Goal: Task Accomplishment & Management: Use online tool/utility

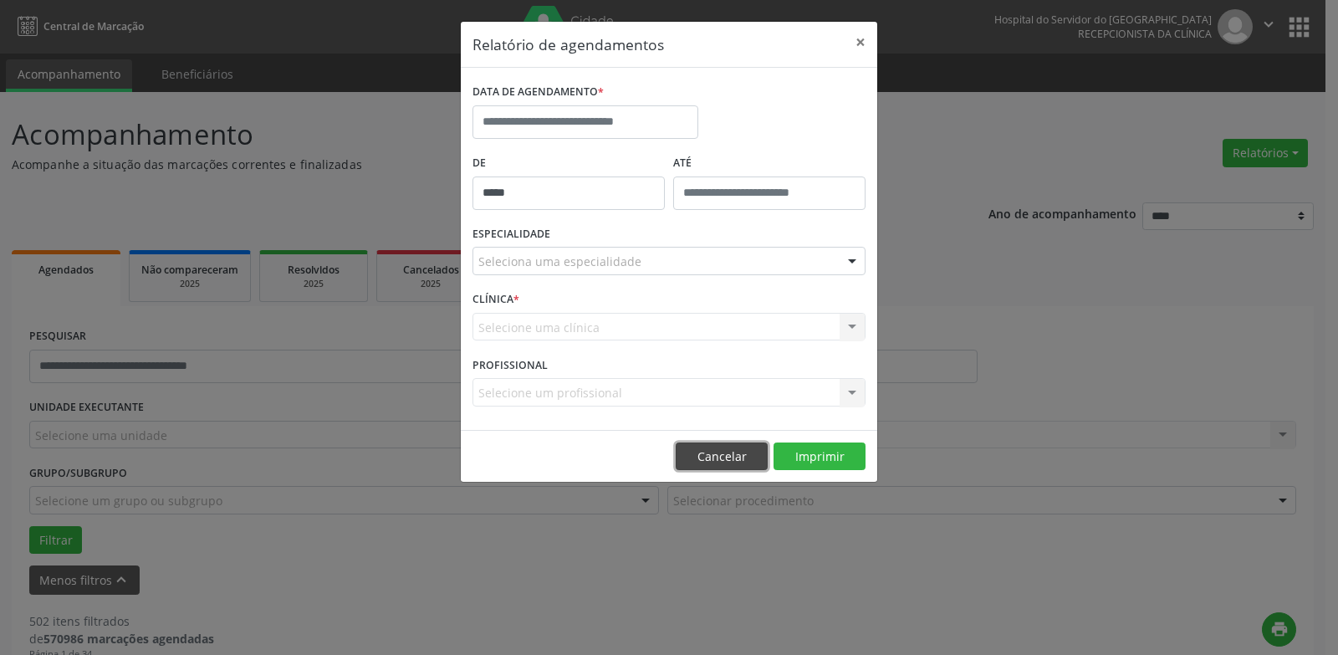
click at [694, 454] on button "Cancelar" at bounding box center [722, 457] width 92 height 28
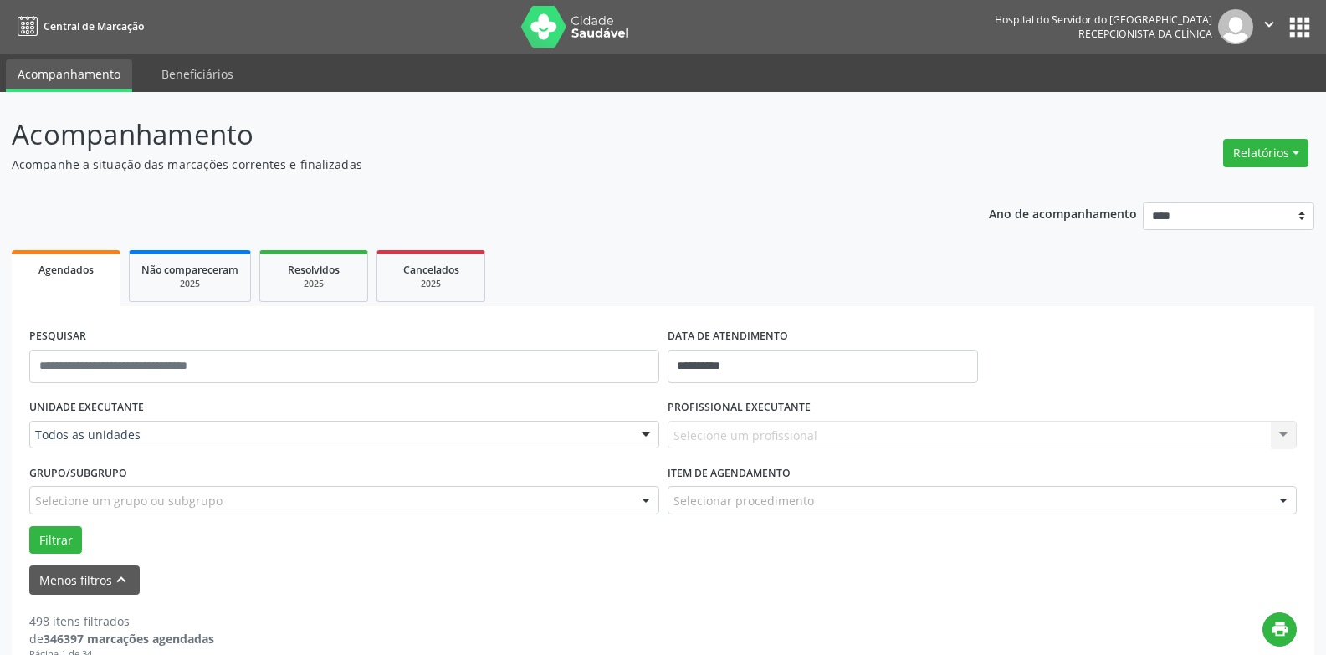
drag, startPoint x: 0, startPoint y: 0, endPoint x: 110, endPoint y: 436, distance: 449.6
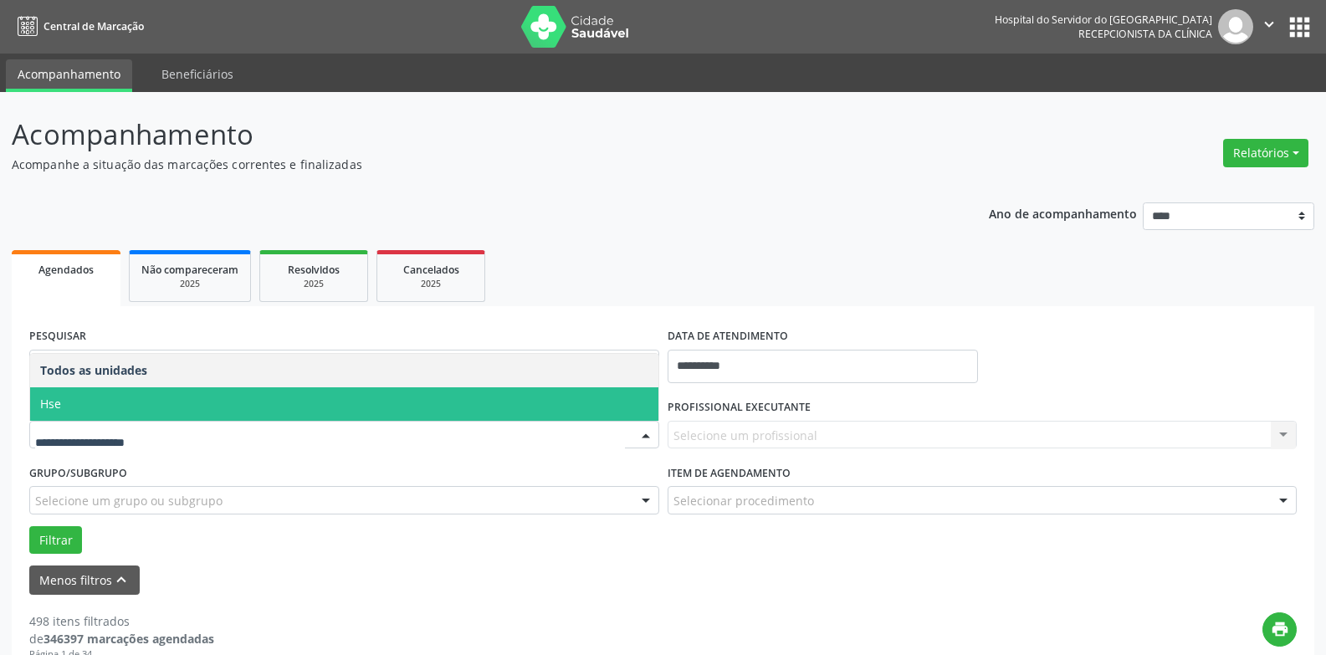
click at [181, 418] on span "Hse" at bounding box center [344, 403] width 628 height 33
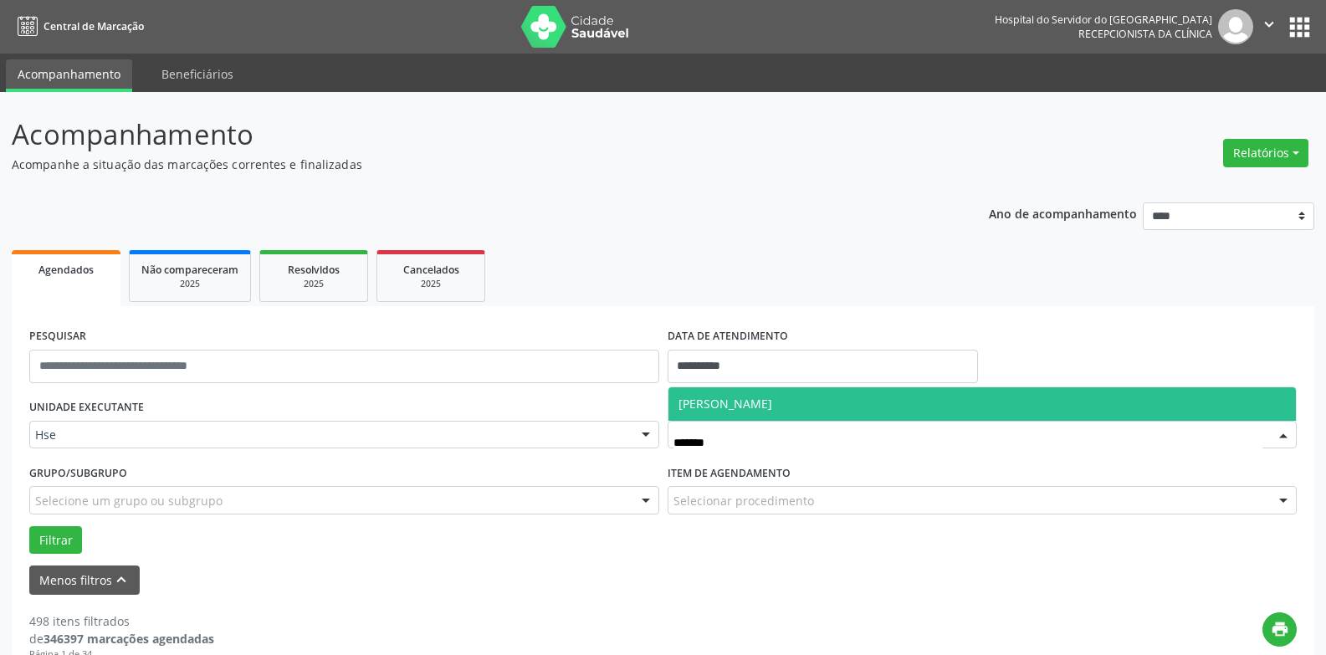
type input "********"
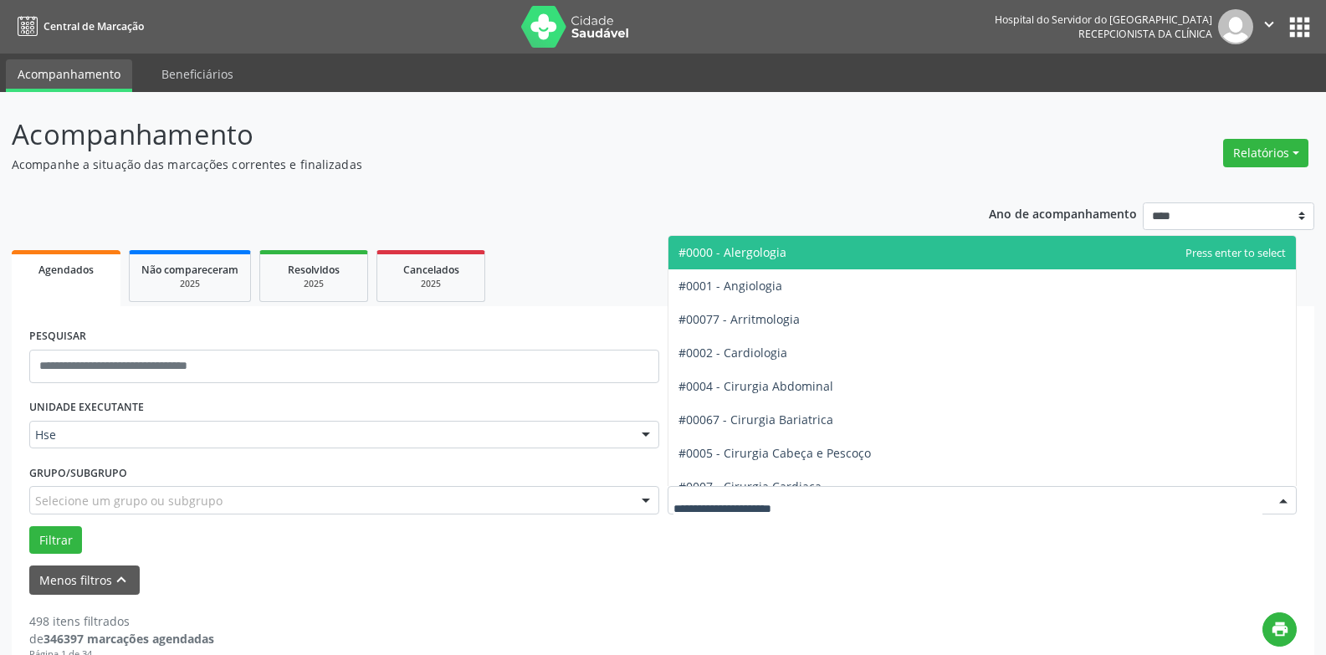
click at [819, 498] on div at bounding box center [983, 500] width 630 height 28
type input "****"
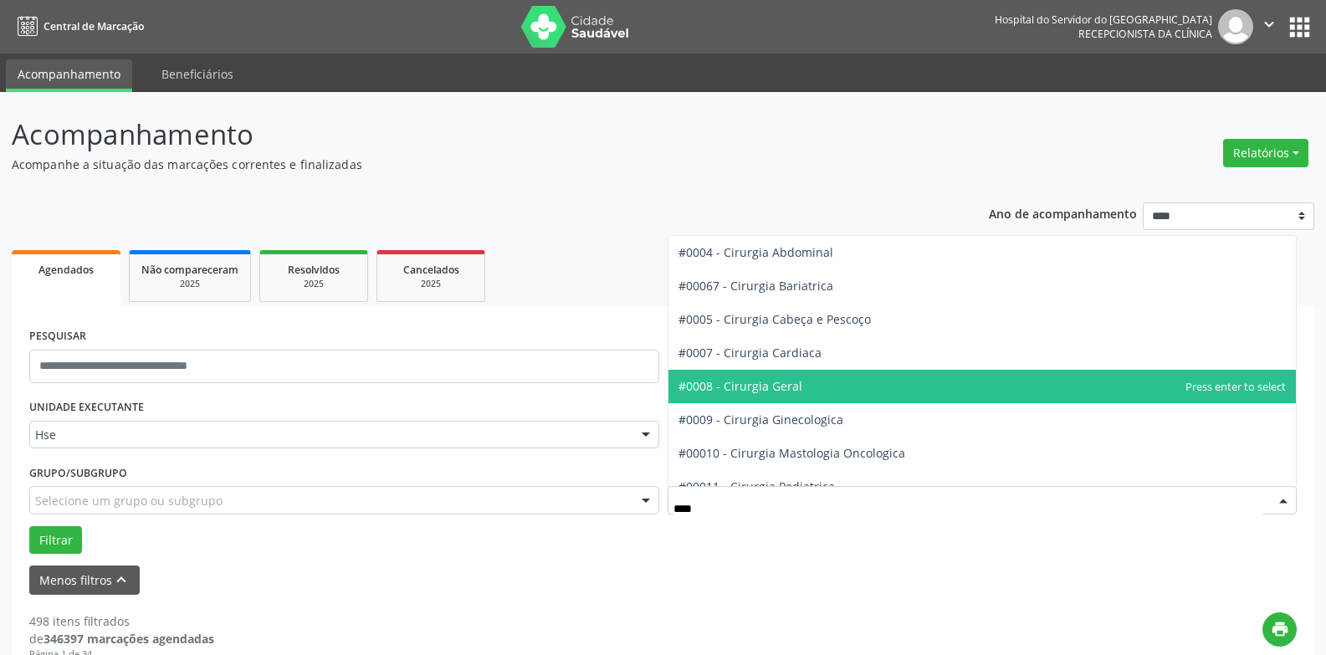
click at [819, 393] on span "#0008 - Cirurgia Geral" at bounding box center [982, 386] width 628 height 33
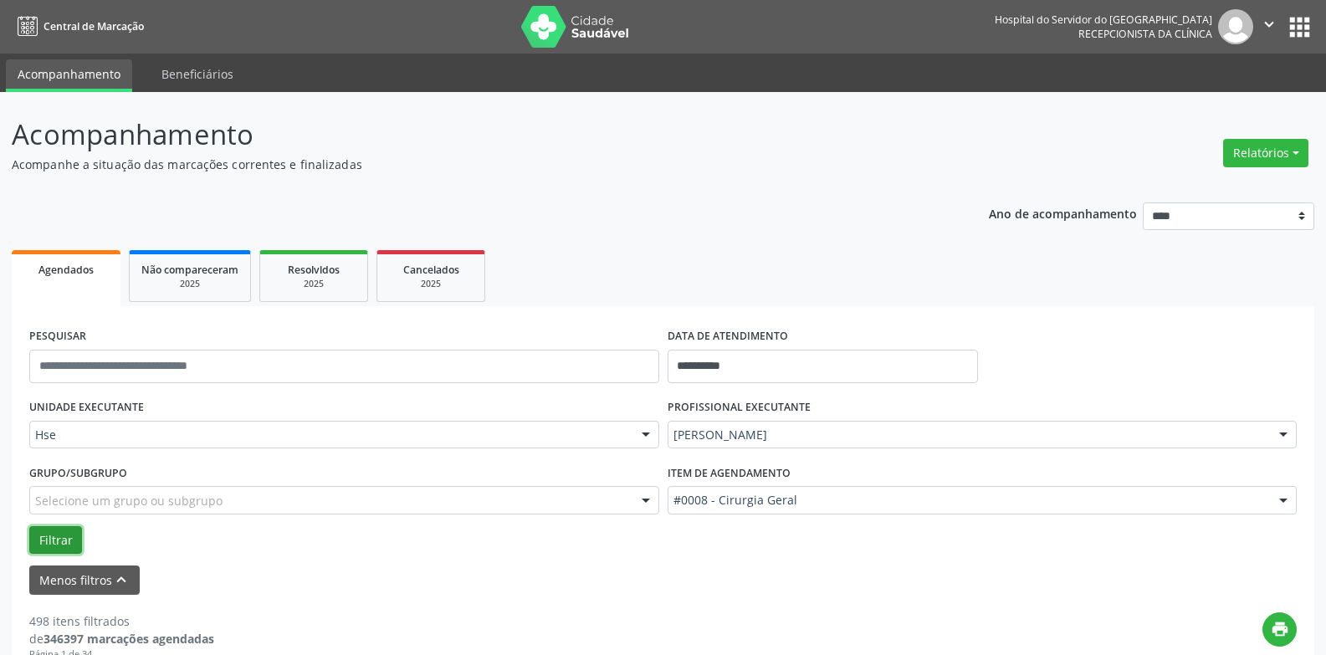
click at [64, 535] on button "Filtrar" at bounding box center [55, 540] width 53 height 28
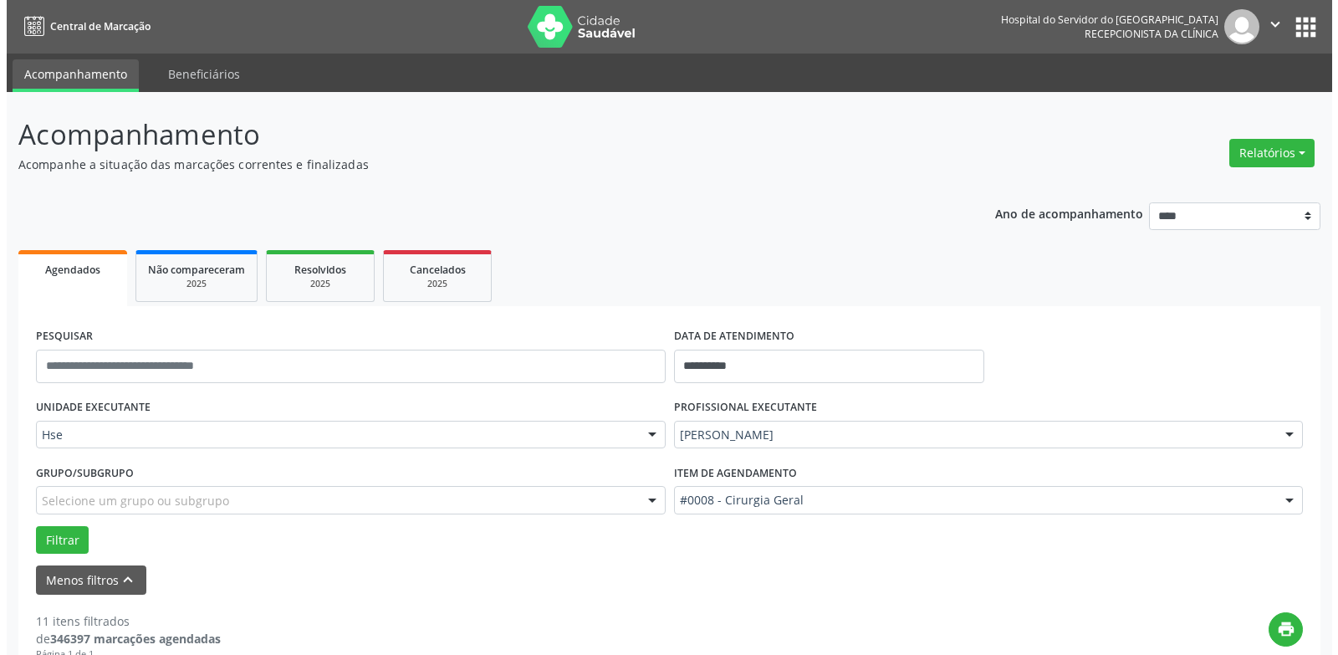
scroll to position [2845, 0]
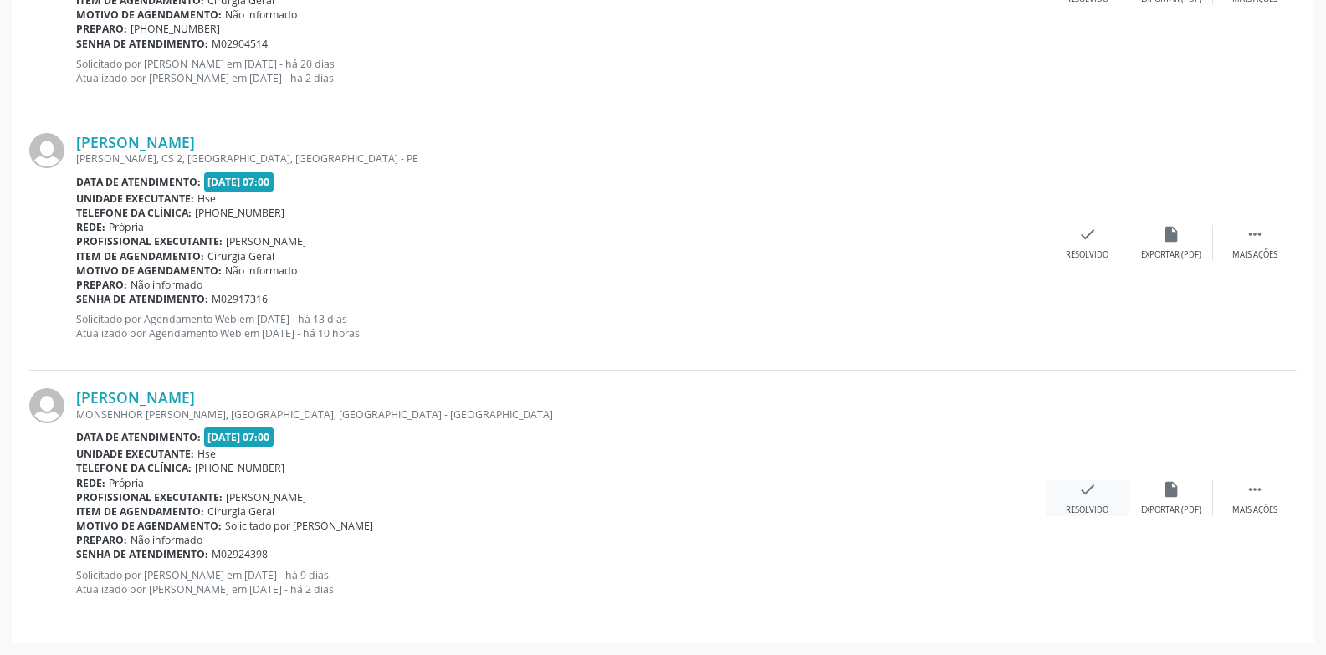
click at [1072, 502] on div "check Resolvido" at bounding box center [1088, 498] width 84 height 36
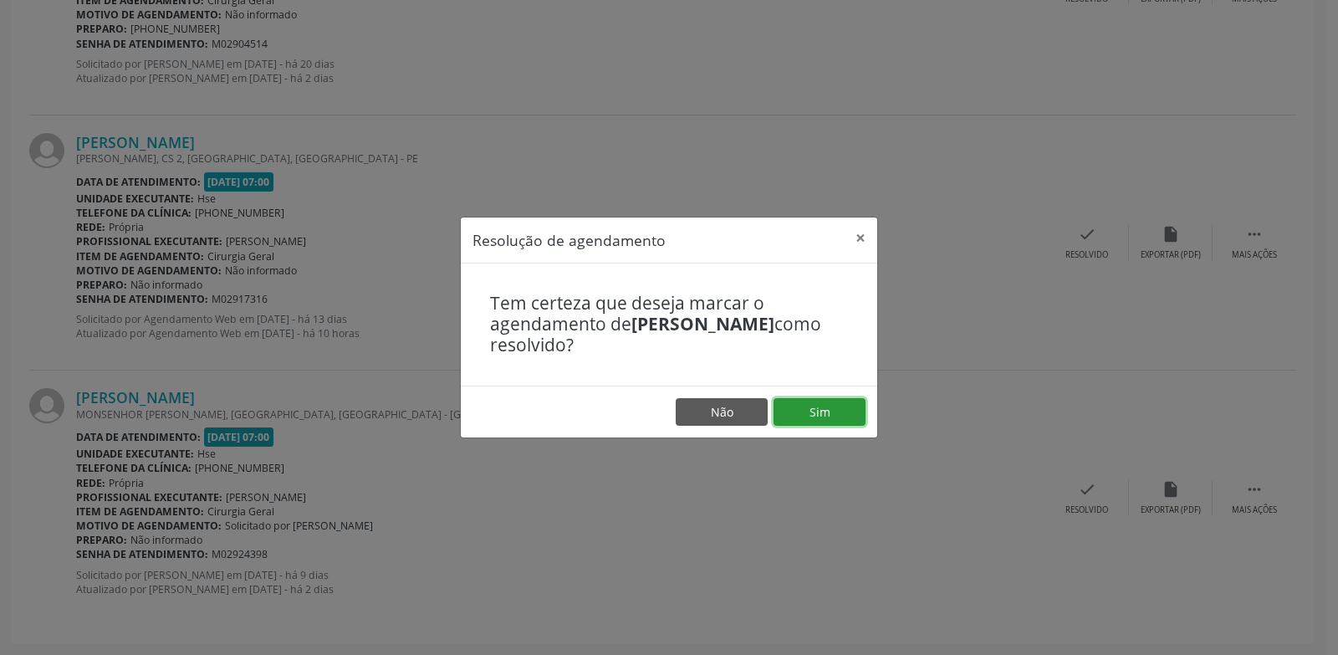
click at [826, 412] on button "Sim" at bounding box center [820, 412] width 92 height 28
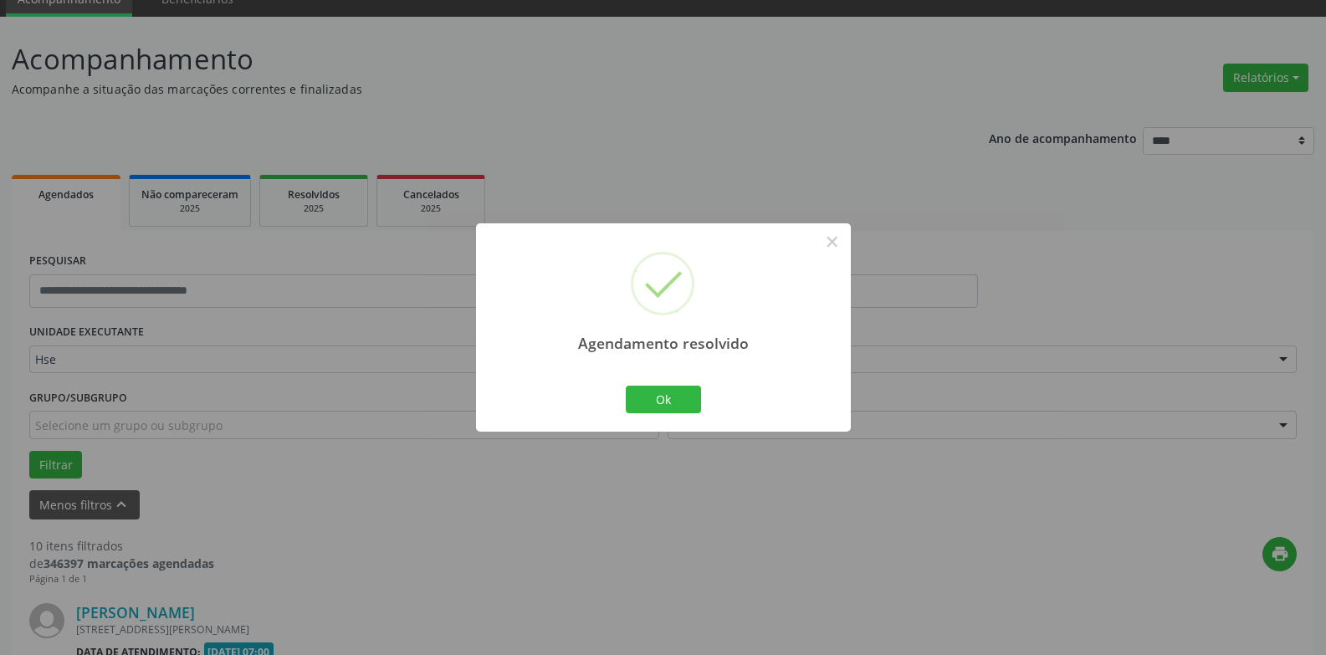
scroll to position [2589, 0]
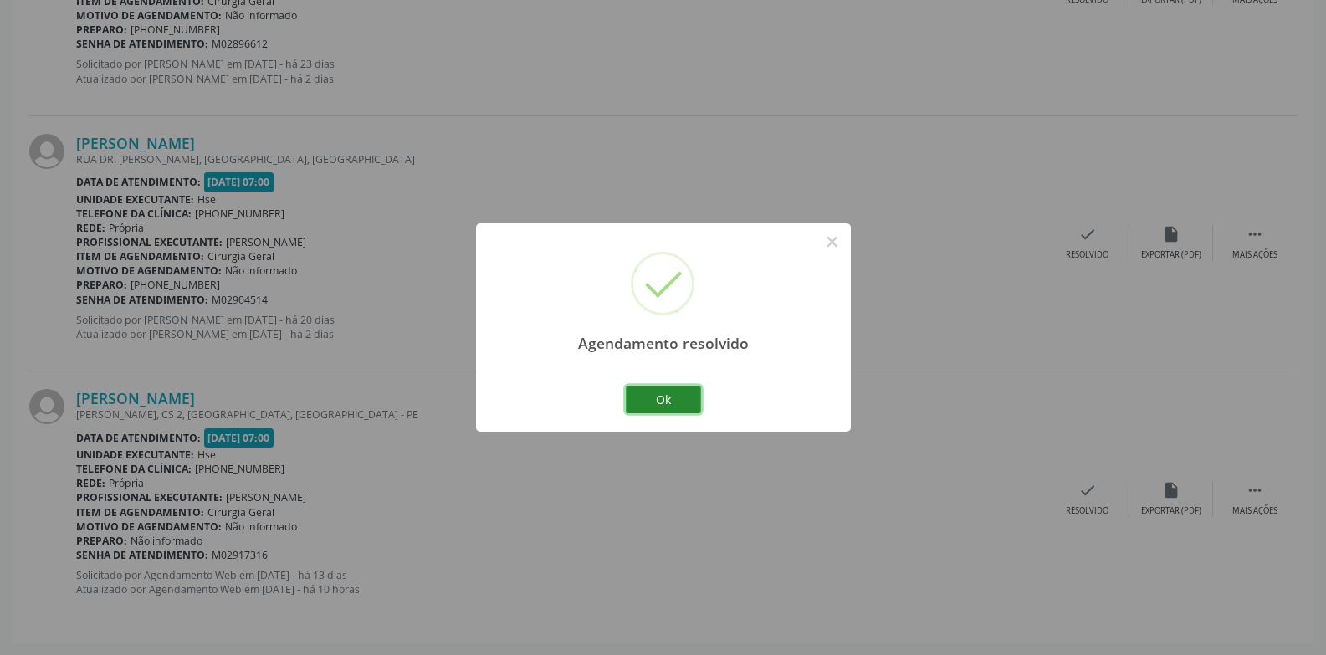
click at [686, 407] on button "Ok" at bounding box center [663, 400] width 75 height 28
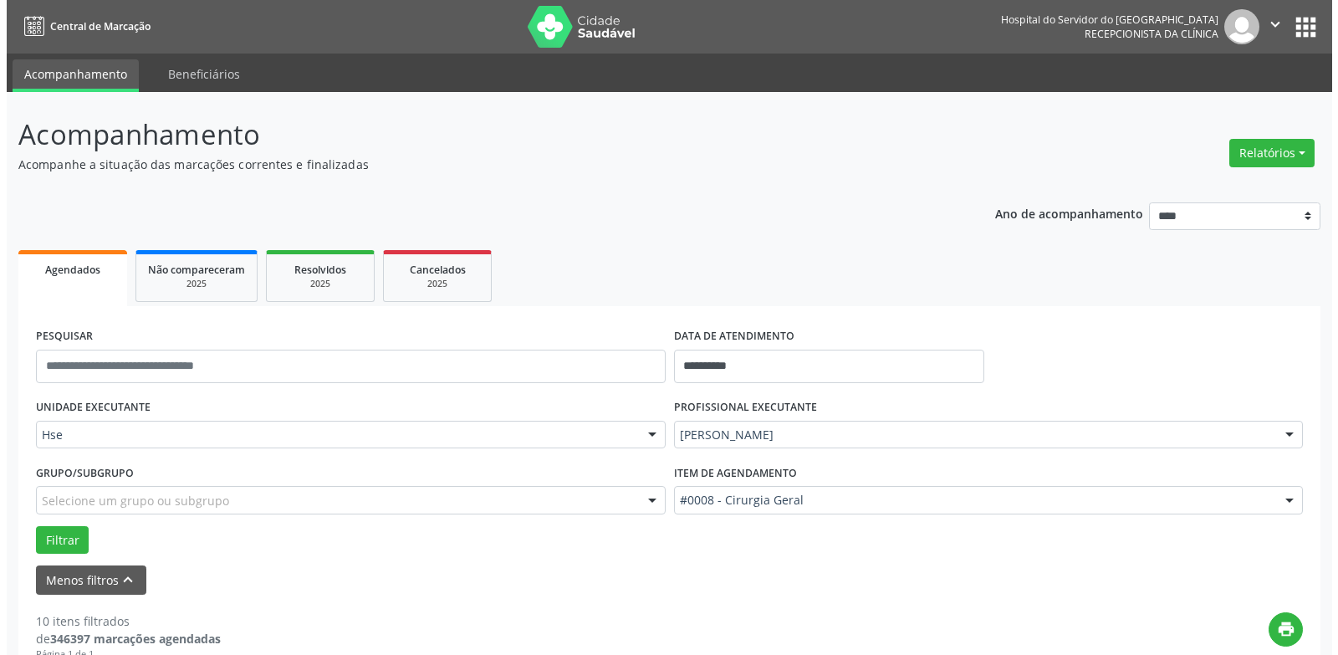
scroll to position [1894, 0]
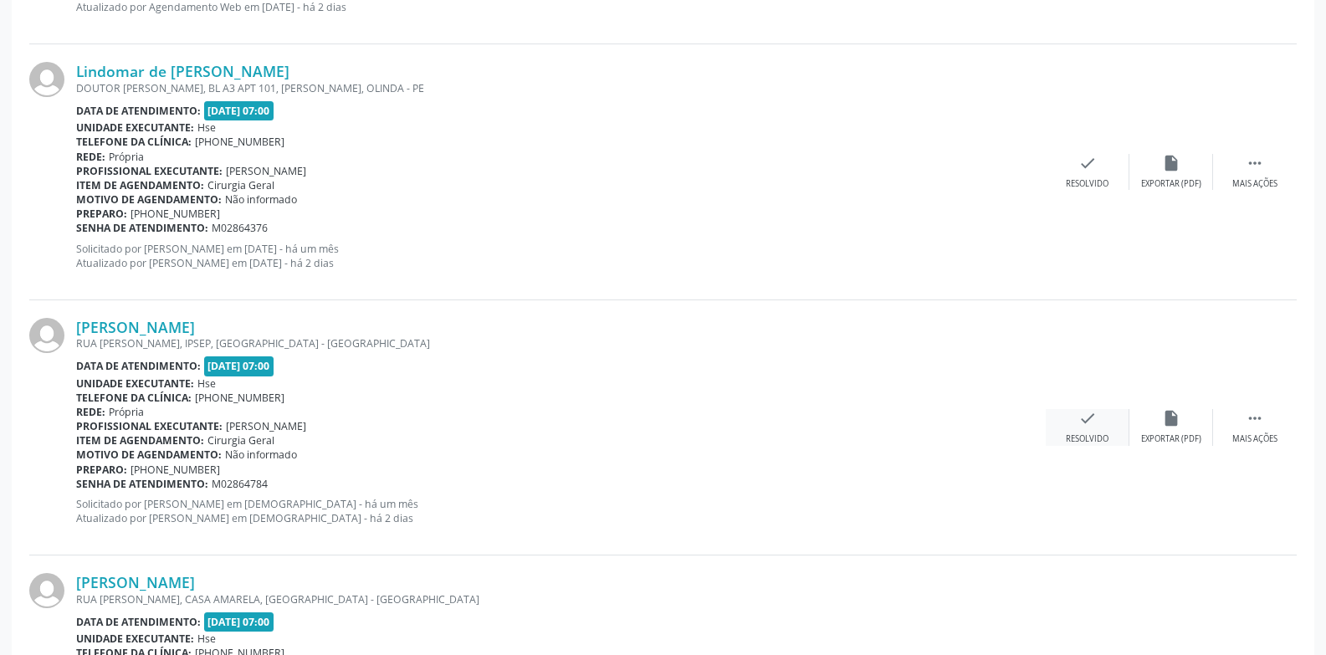
click at [1092, 430] on div "check Resolvido" at bounding box center [1088, 427] width 84 height 36
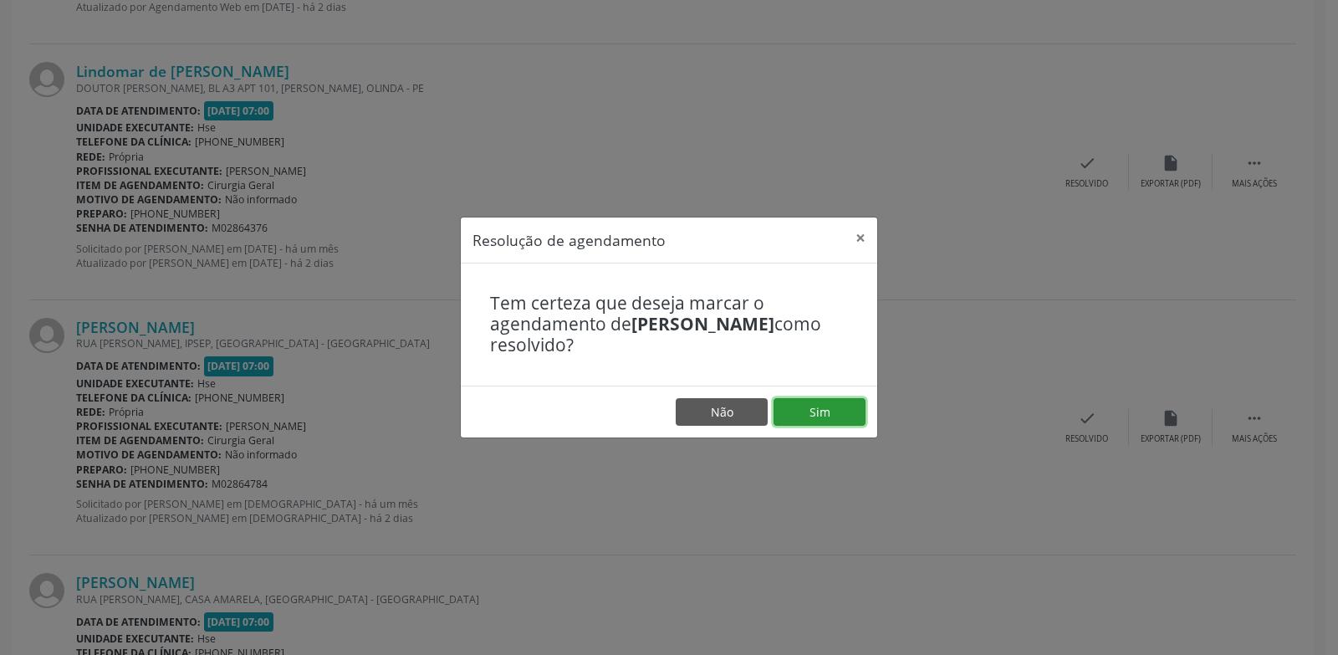
click at [823, 406] on button "Sim" at bounding box center [820, 412] width 92 height 28
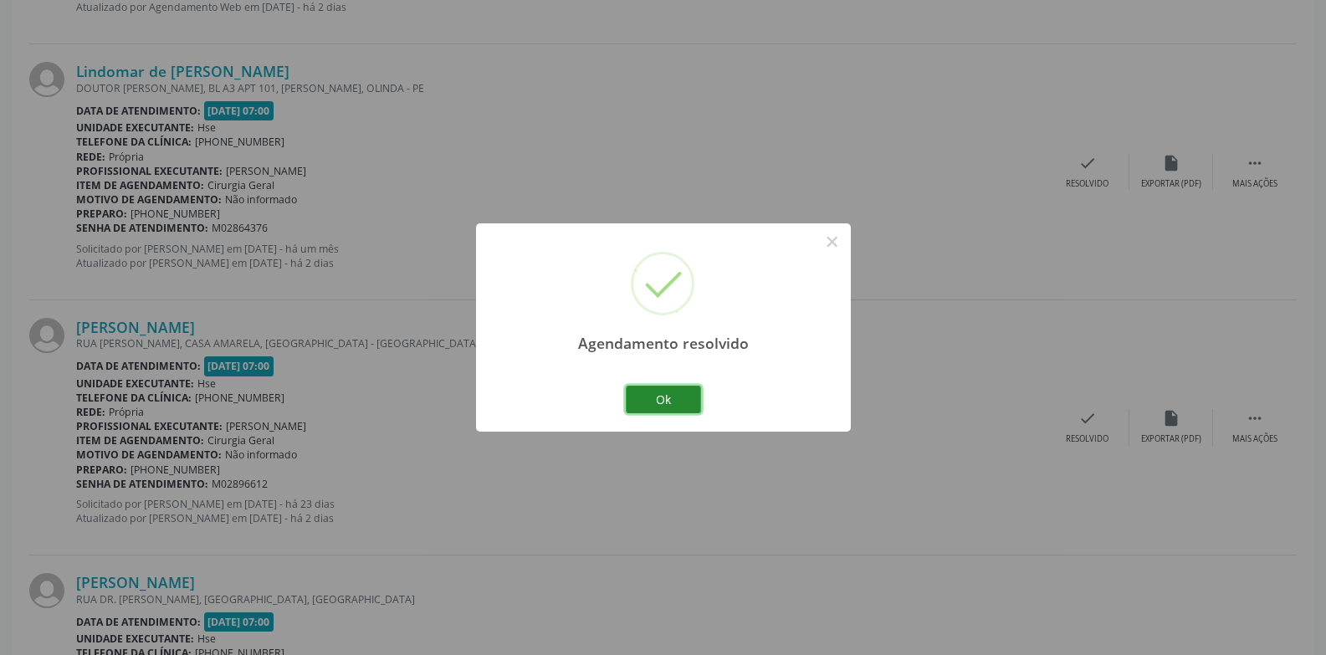
click at [675, 390] on button "Ok" at bounding box center [663, 400] width 75 height 28
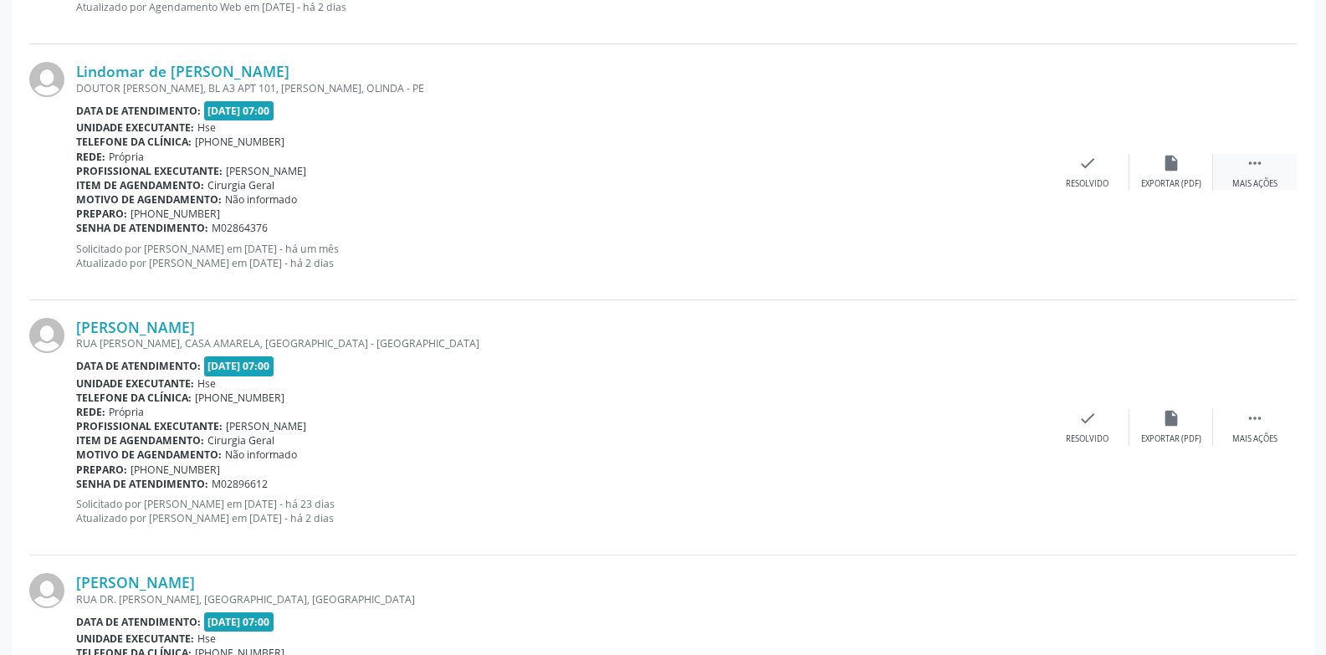
click at [1262, 173] on div " Mais ações" at bounding box center [1255, 172] width 84 height 36
click at [1170, 179] on div "Não compareceu" at bounding box center [1170, 184] width 71 height 12
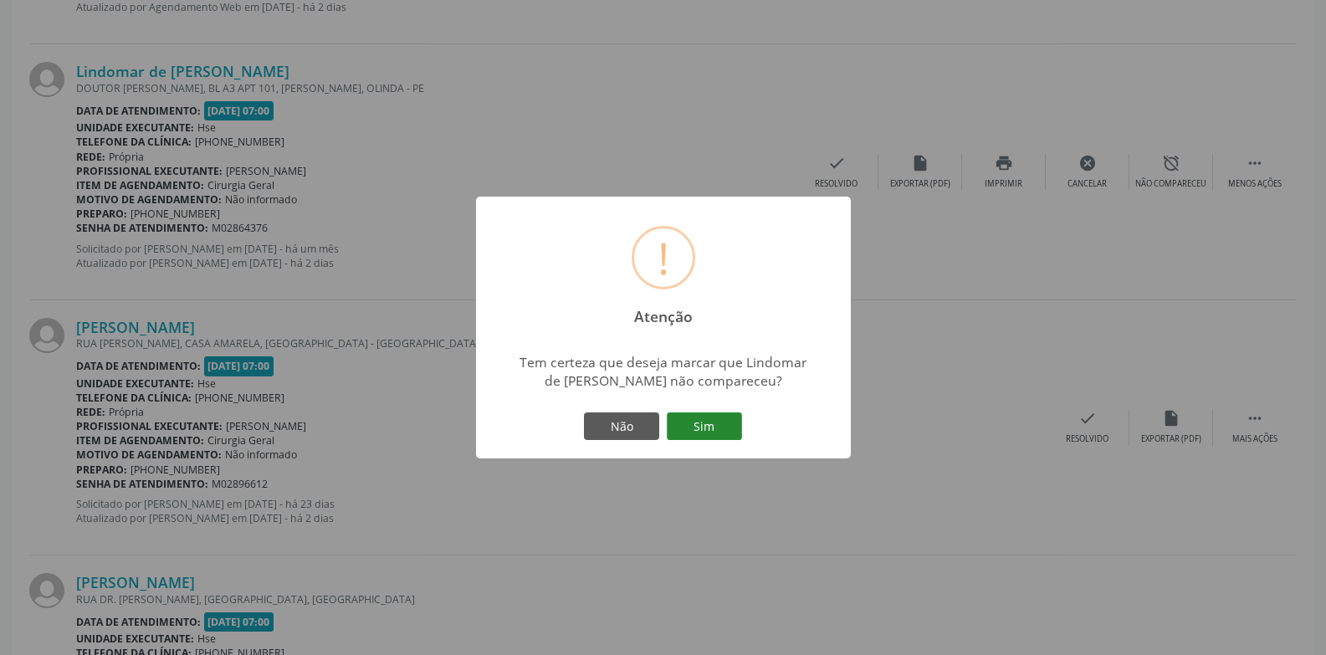
click at [720, 419] on button "Sim" at bounding box center [704, 426] width 75 height 28
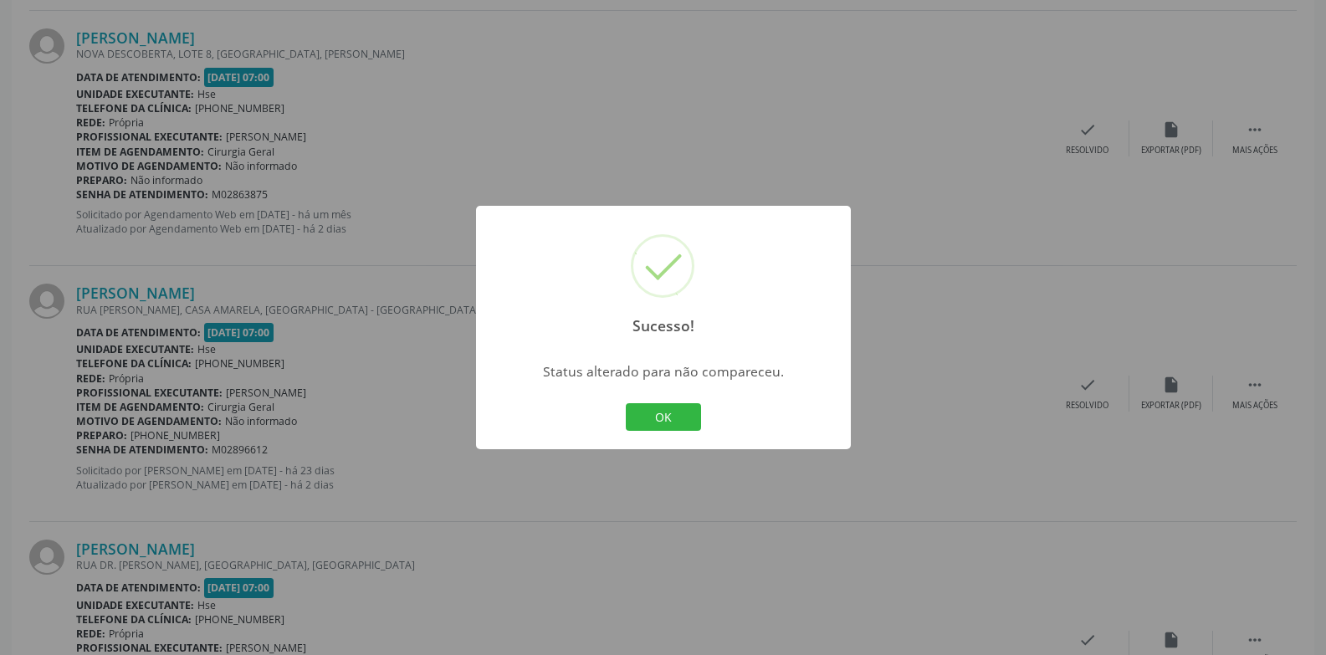
scroll to position [1643, 0]
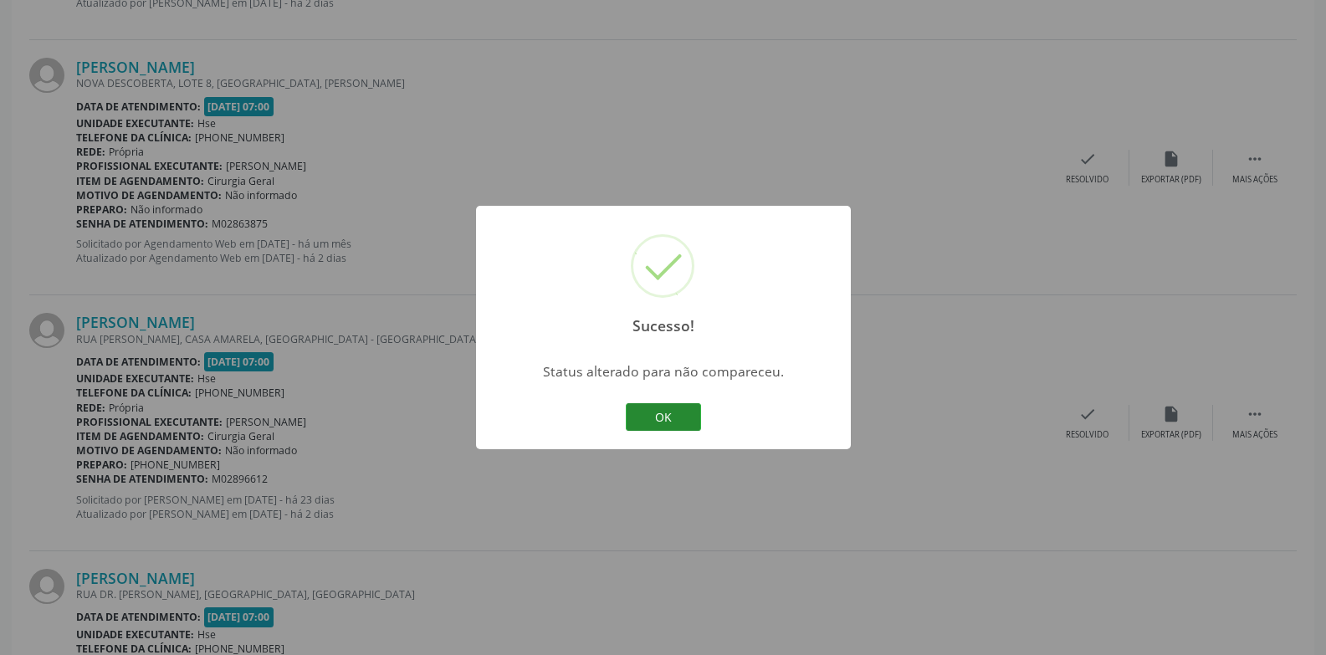
click at [683, 419] on button "OK" at bounding box center [663, 417] width 75 height 28
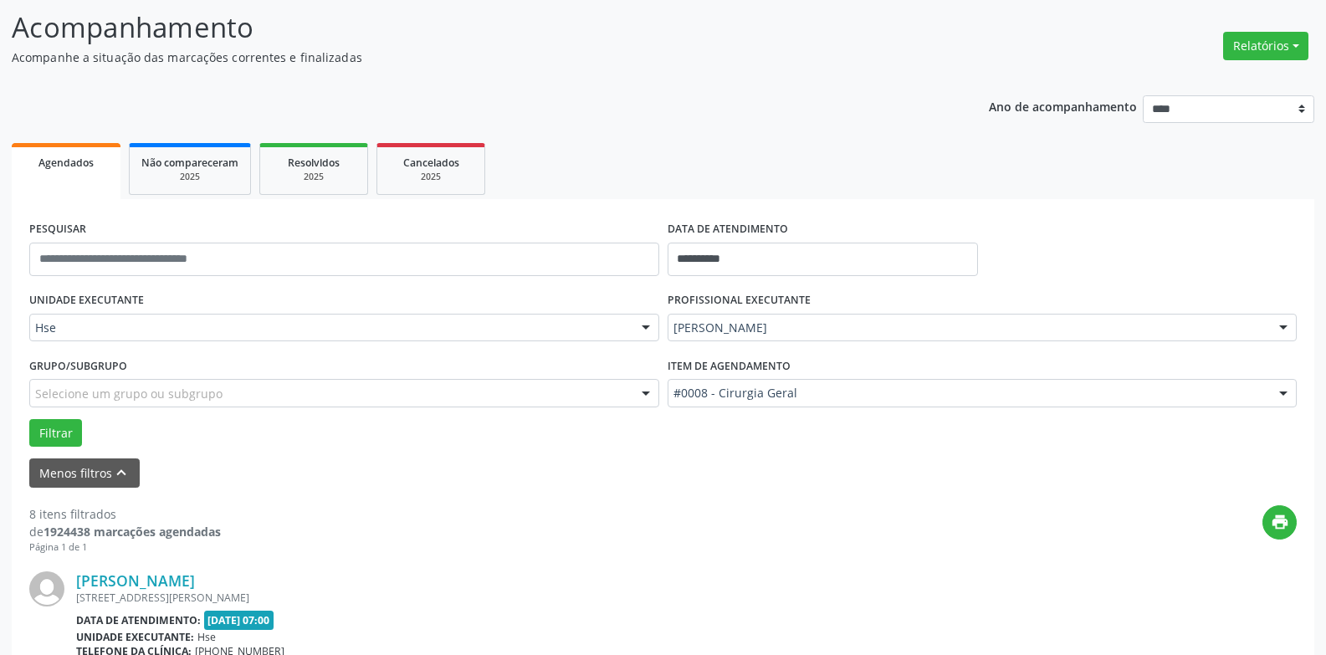
scroll to position [1384, 0]
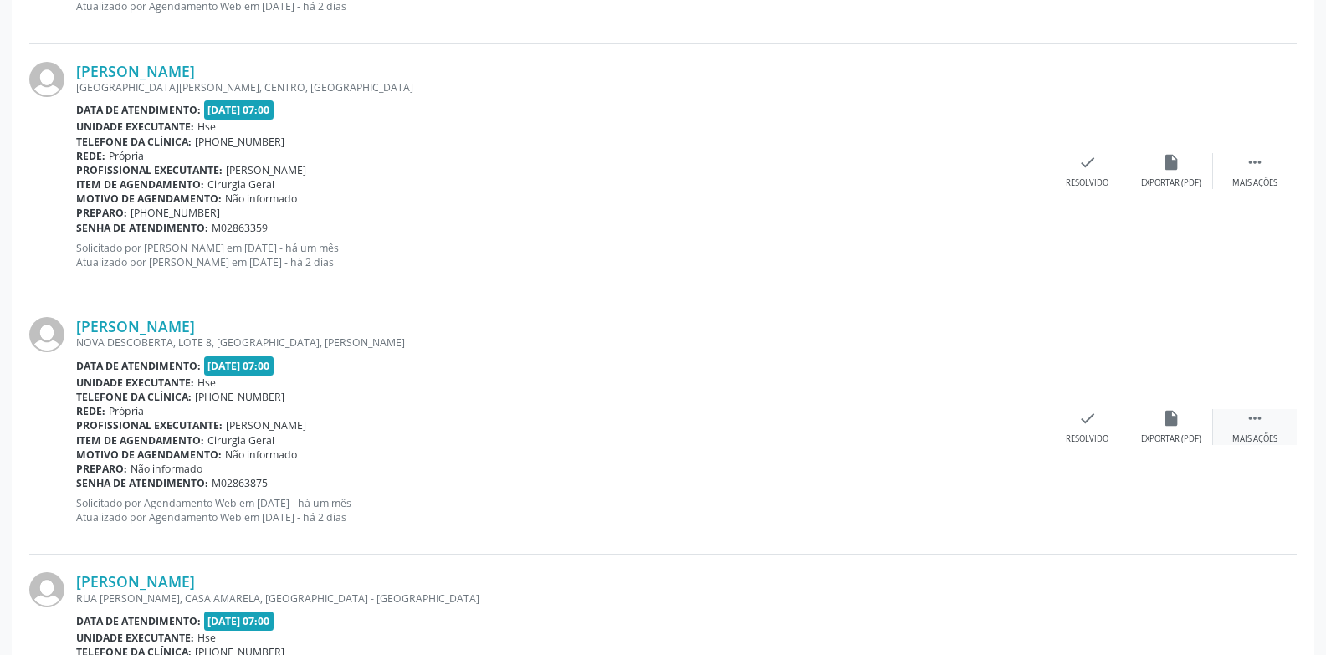
click at [1268, 437] on div "Mais ações" at bounding box center [1254, 439] width 45 height 12
click at [1185, 442] on div "Não compareceu" at bounding box center [1170, 439] width 71 height 12
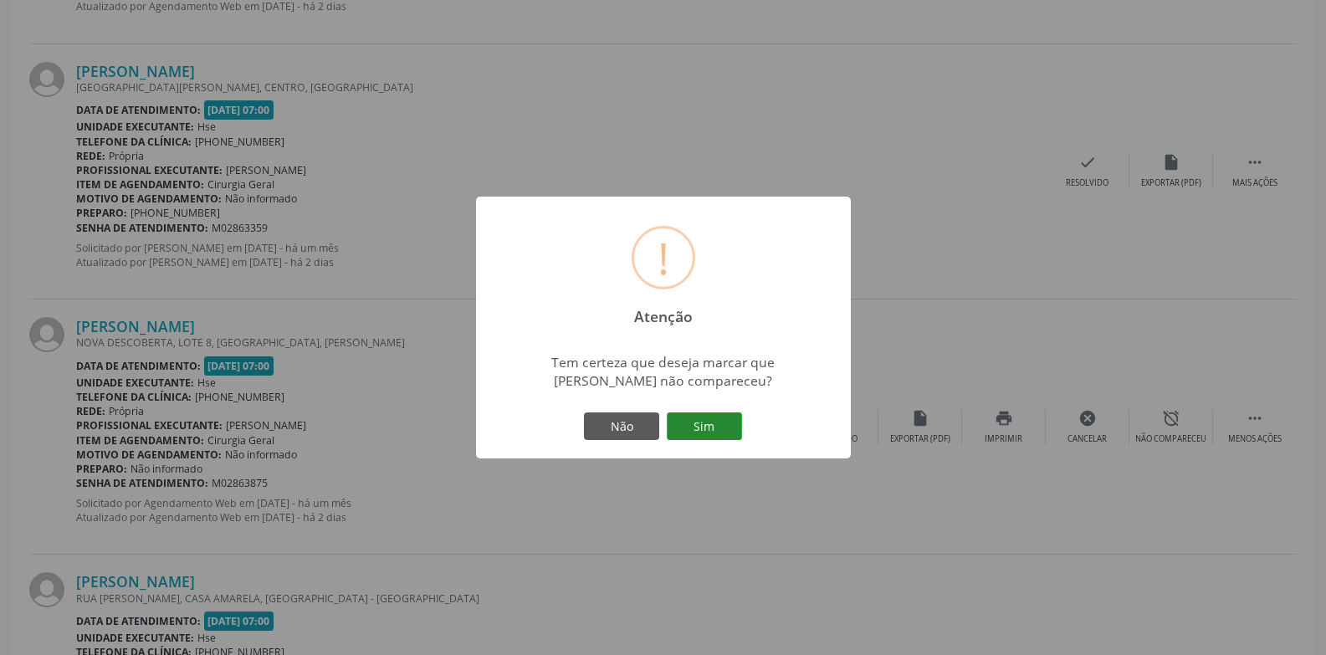
click at [729, 432] on button "Sim" at bounding box center [704, 426] width 75 height 28
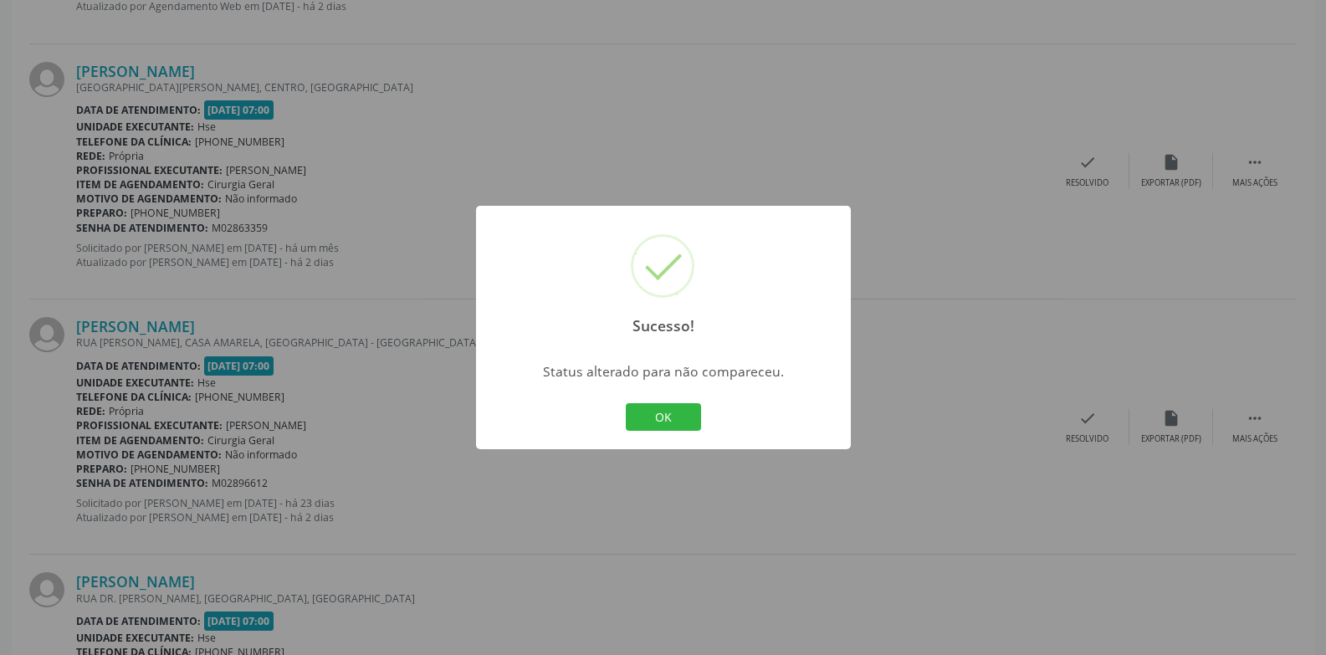
click at [666, 407] on button "OK" at bounding box center [663, 417] width 75 height 28
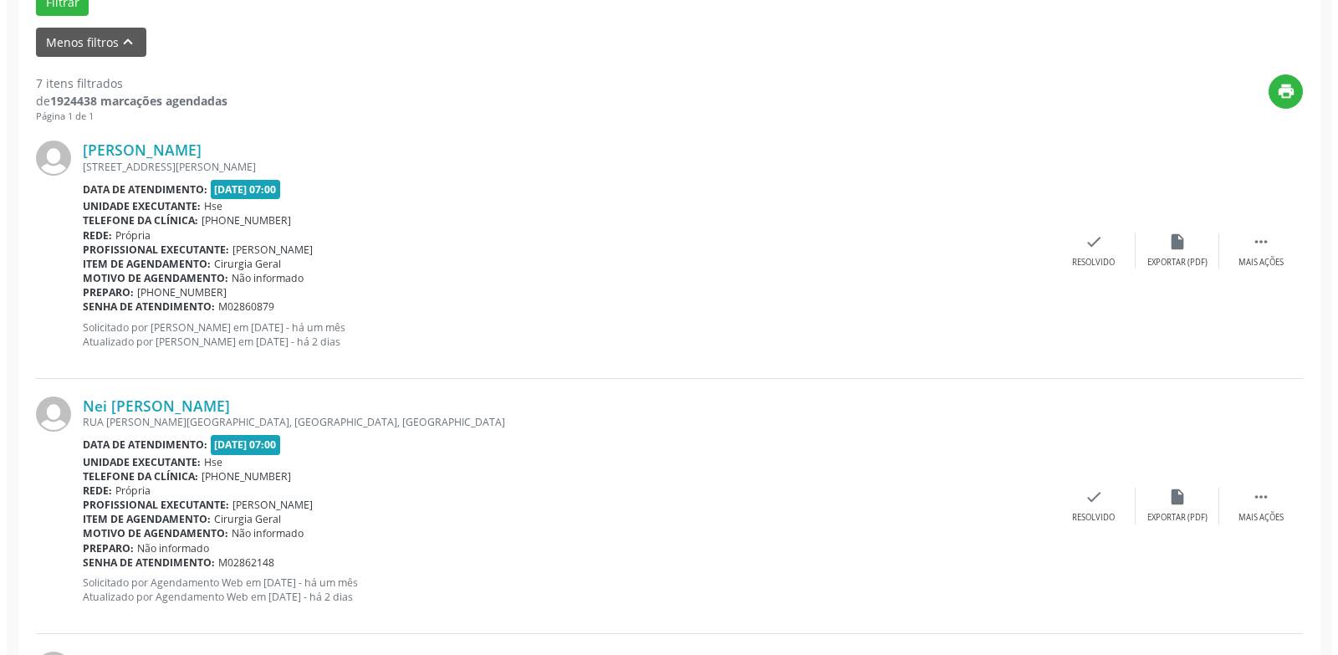
scroll to position [1128, 0]
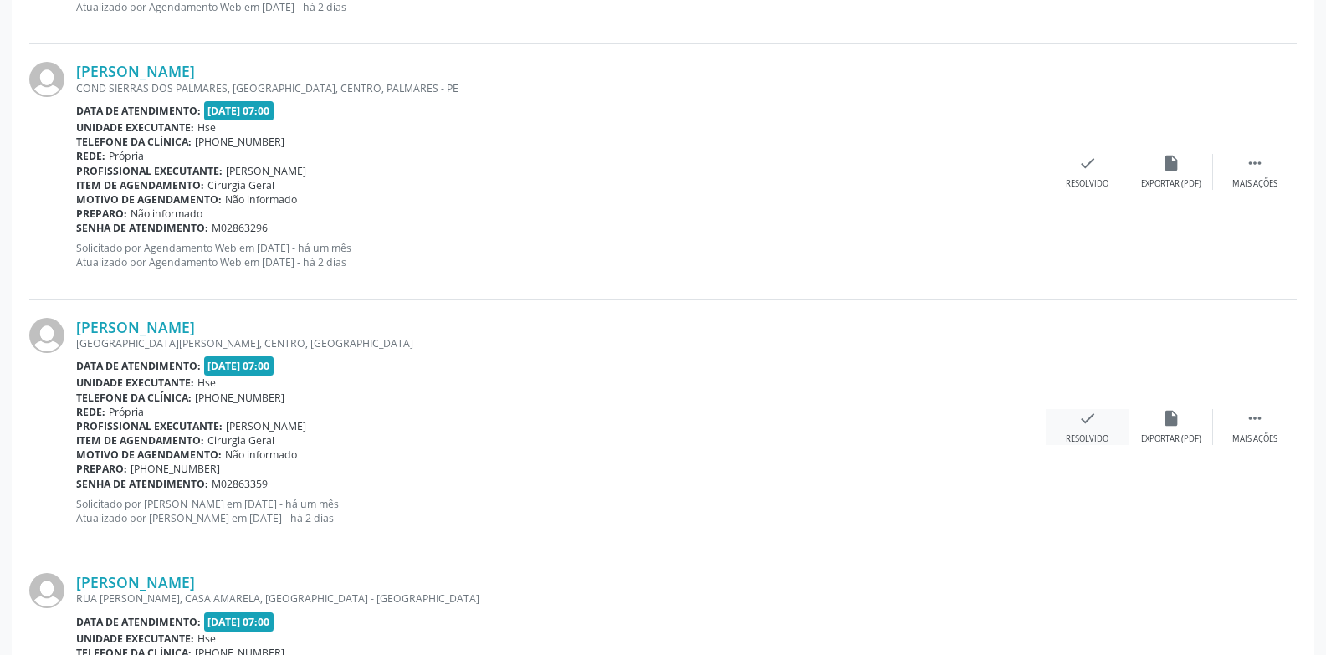
click at [1087, 433] on div "Resolvido" at bounding box center [1087, 439] width 43 height 12
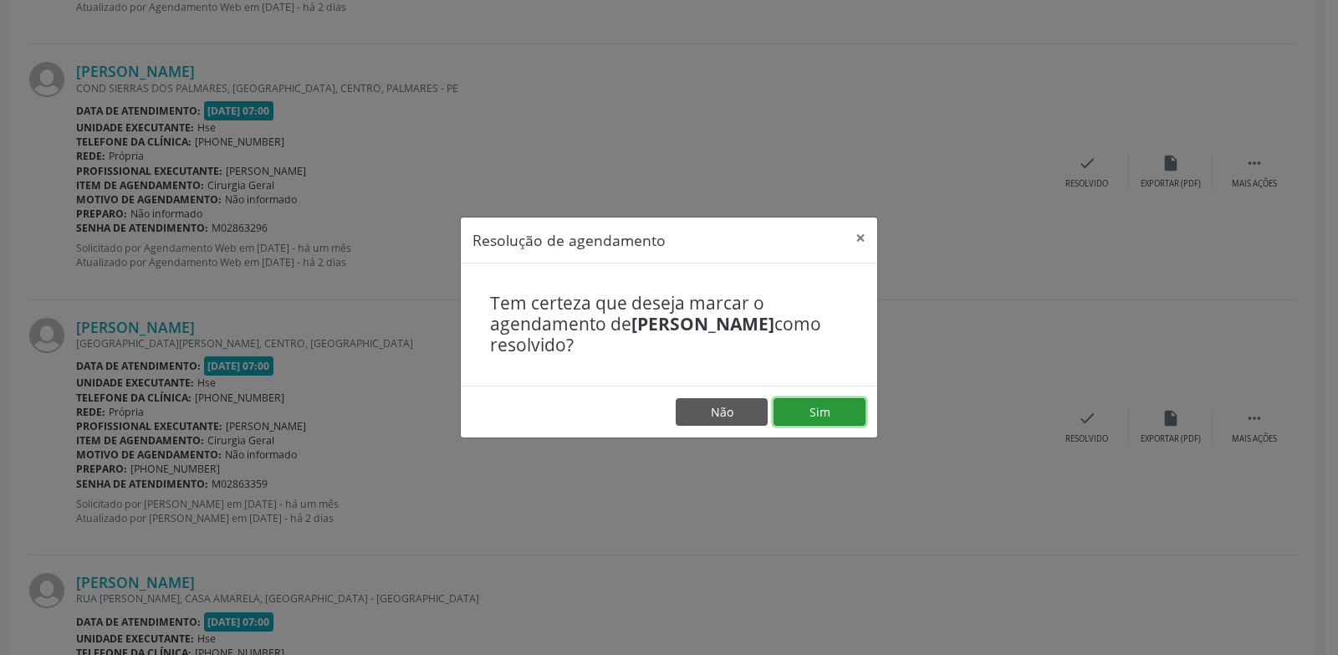
click at [831, 401] on button "Sim" at bounding box center [820, 412] width 92 height 28
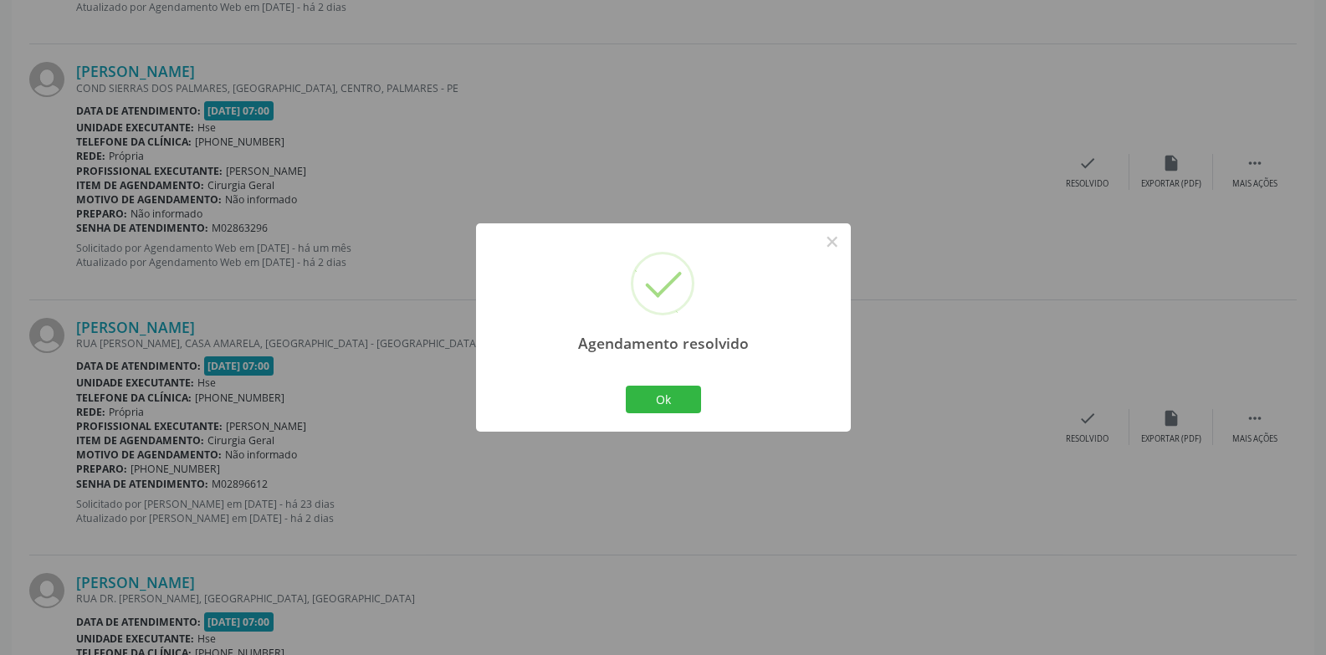
drag, startPoint x: 689, startPoint y: 493, endPoint x: 684, endPoint y: 503, distance: 11.2
drag, startPoint x: 684, startPoint y: 503, endPoint x: 649, endPoint y: 396, distance: 112.7
click at [648, 416] on div "Ok Cancel" at bounding box center [663, 398] width 83 height 35
click at [649, 396] on button "Ok" at bounding box center [663, 400] width 75 height 28
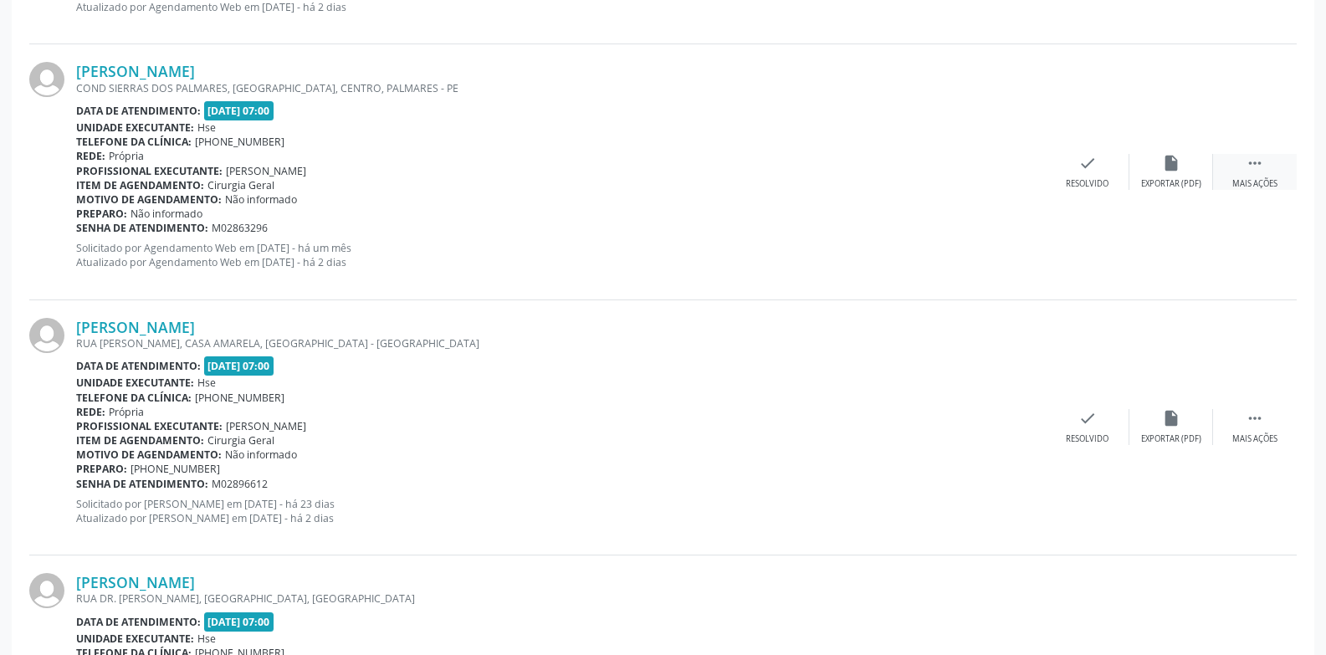
click at [1241, 156] on div " Mais ações" at bounding box center [1255, 172] width 84 height 36
click at [1193, 189] on div "Não compareceu" at bounding box center [1170, 184] width 71 height 12
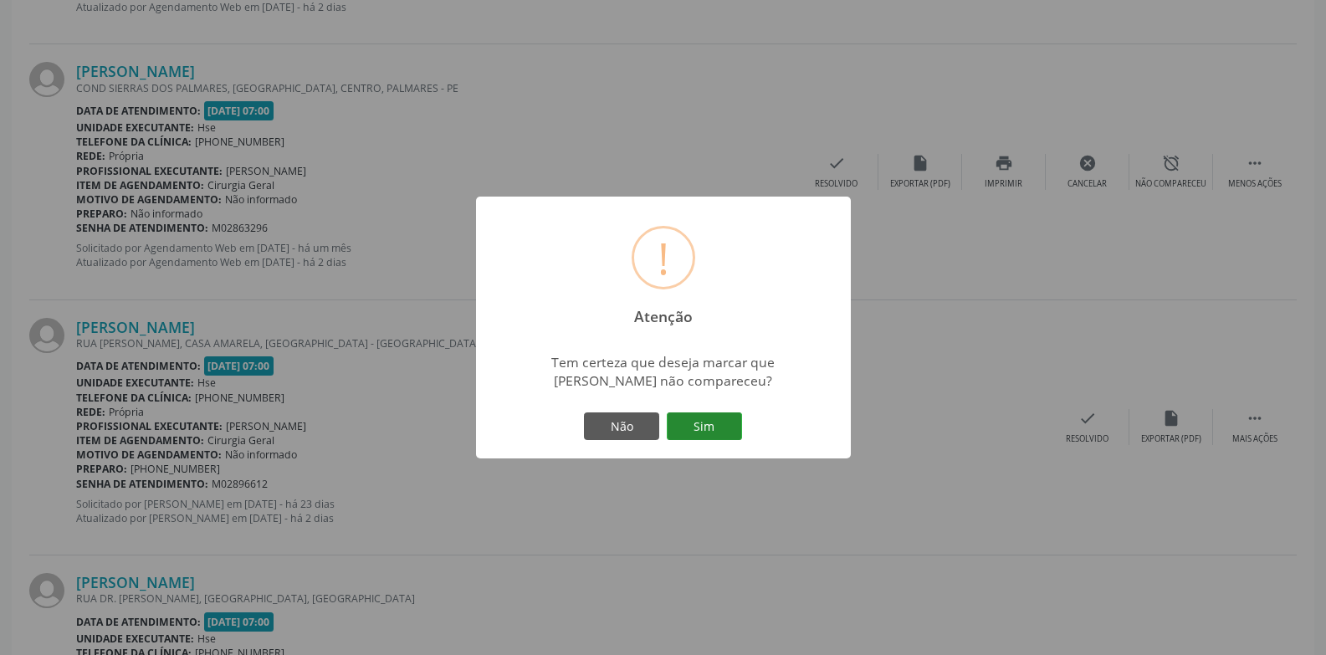
click at [703, 434] on button "Sim" at bounding box center [704, 426] width 75 height 28
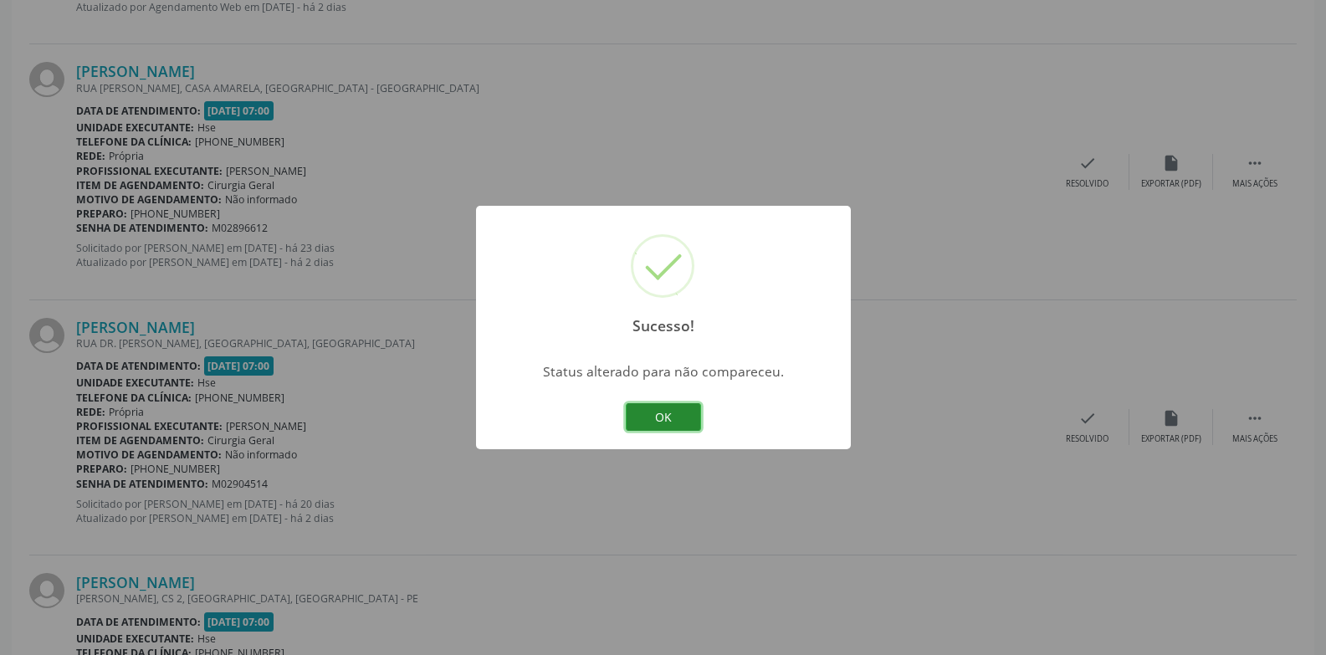
click at [674, 415] on button "OK" at bounding box center [663, 417] width 75 height 28
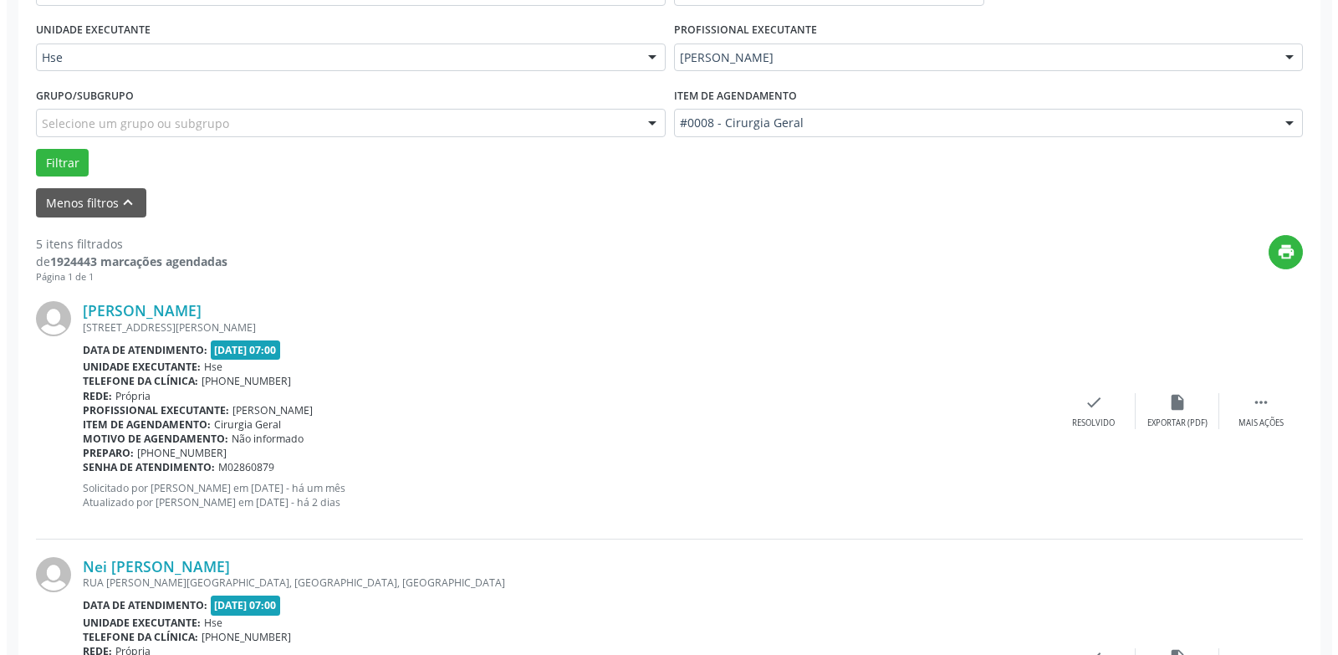
scroll to position [872, 0]
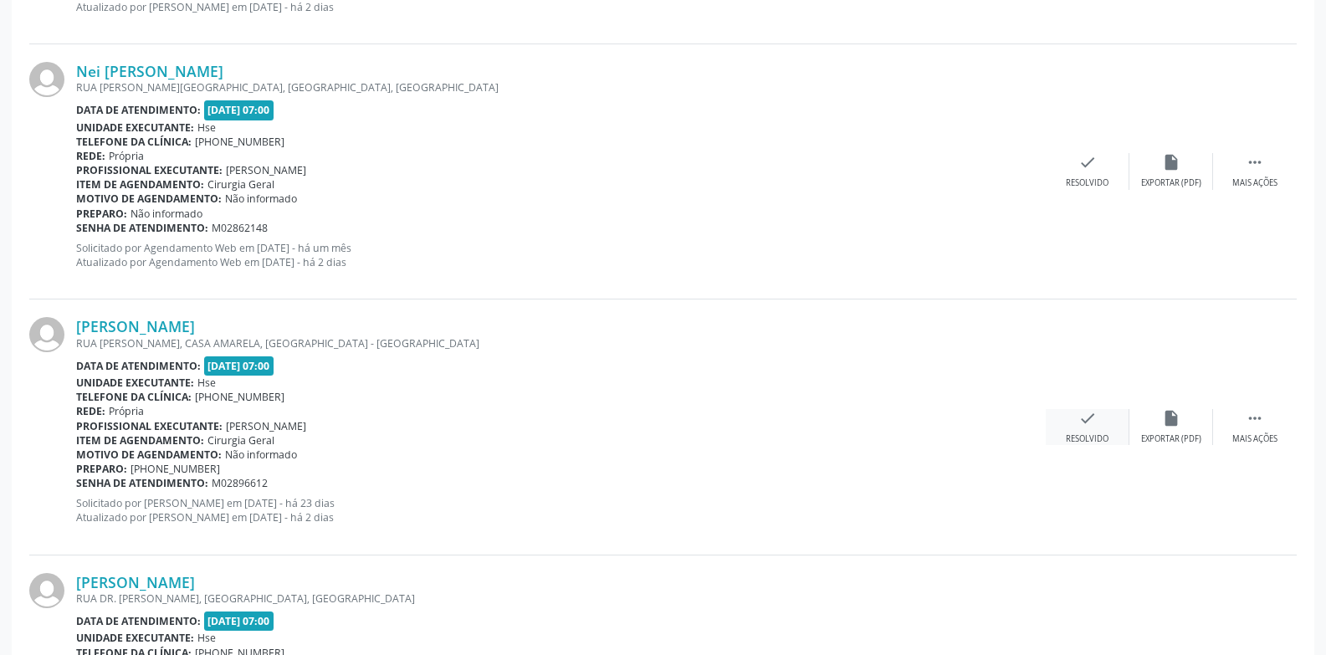
click at [1077, 434] on div "Resolvido" at bounding box center [1087, 439] width 43 height 12
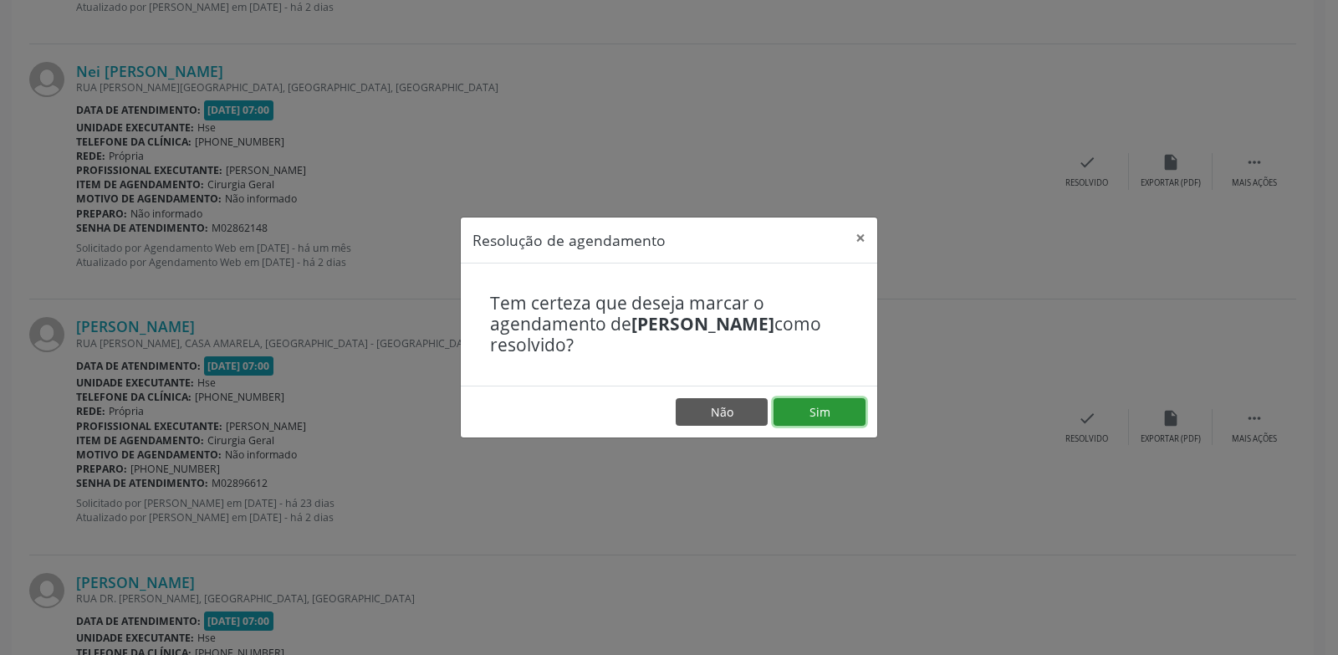
click at [824, 412] on button "Sim" at bounding box center [820, 412] width 92 height 28
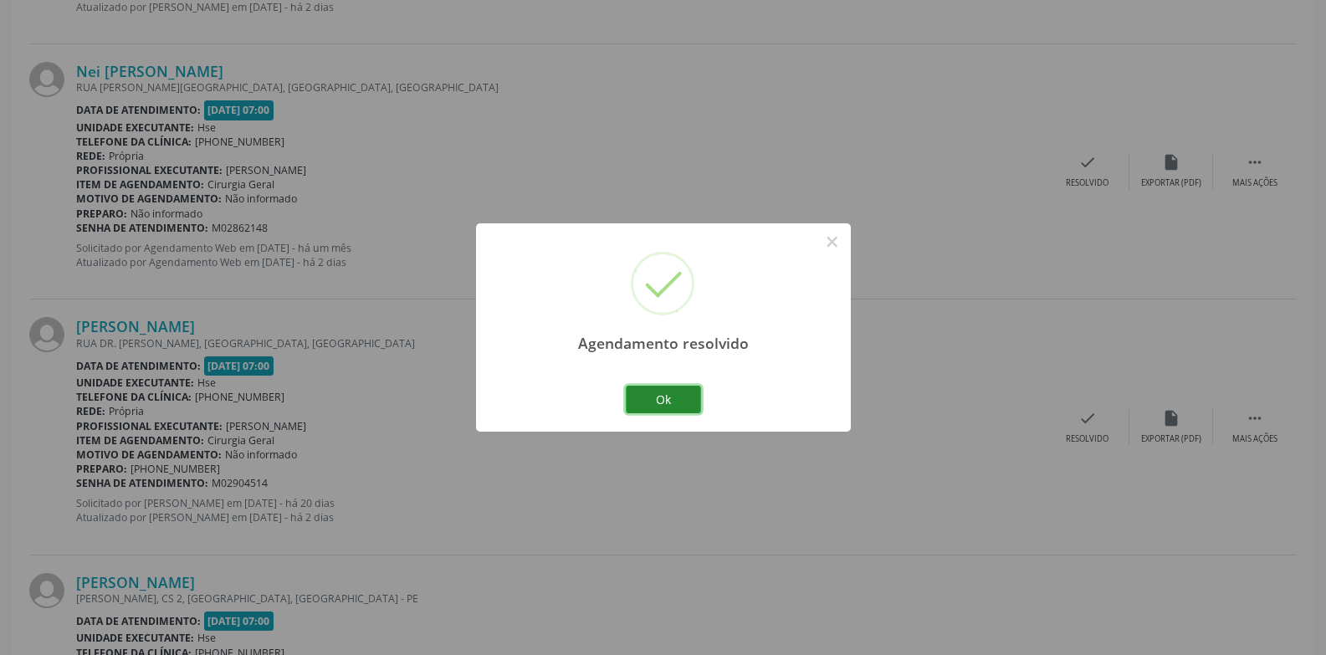
click at [688, 408] on button "Ok" at bounding box center [663, 400] width 75 height 28
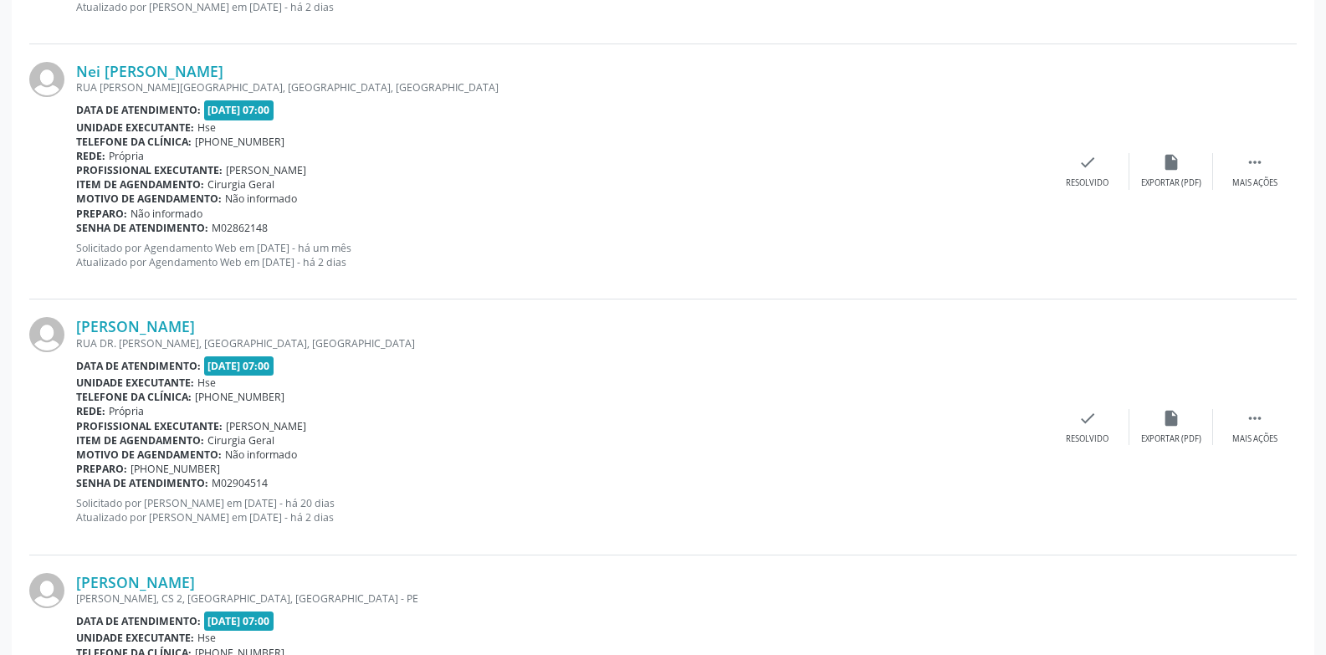
click at [650, 428] on div "Profissional executante: [PERSON_NAME]" at bounding box center [561, 426] width 970 height 14
click at [1067, 169] on div "check Resolvido" at bounding box center [1088, 171] width 84 height 36
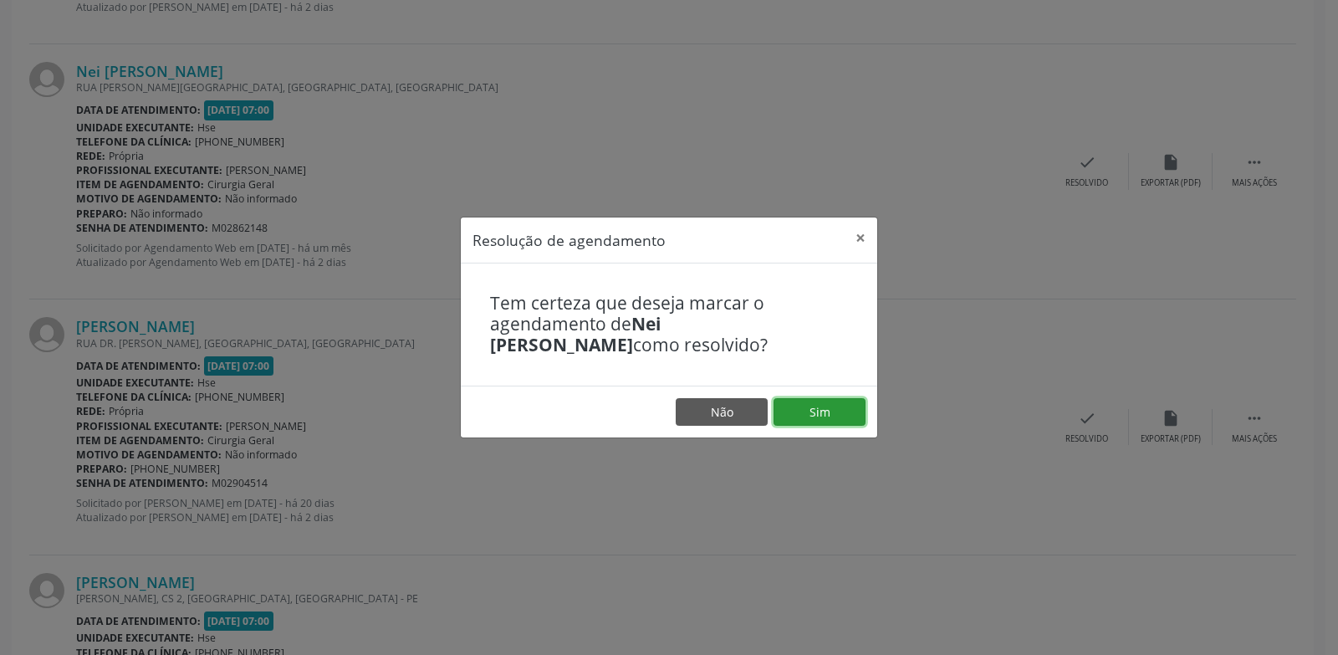
click at [799, 417] on button "Sim" at bounding box center [820, 412] width 92 height 28
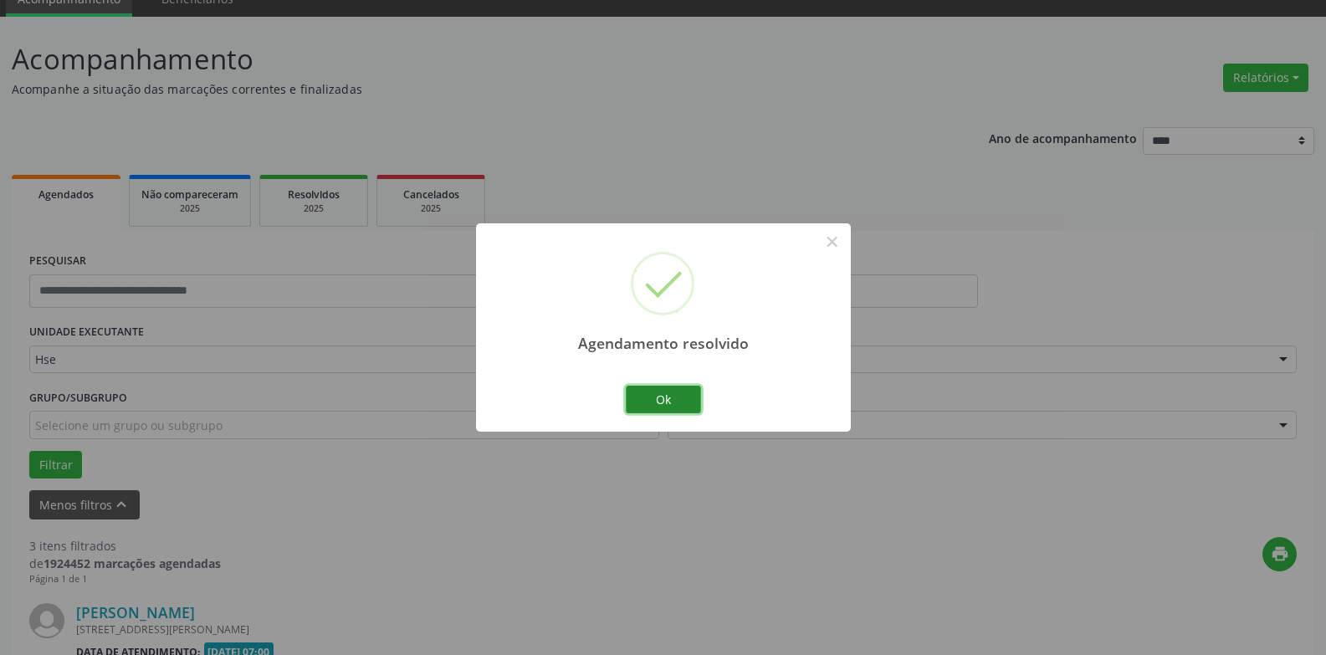
click at [673, 386] on button "Ok" at bounding box center [663, 400] width 75 height 28
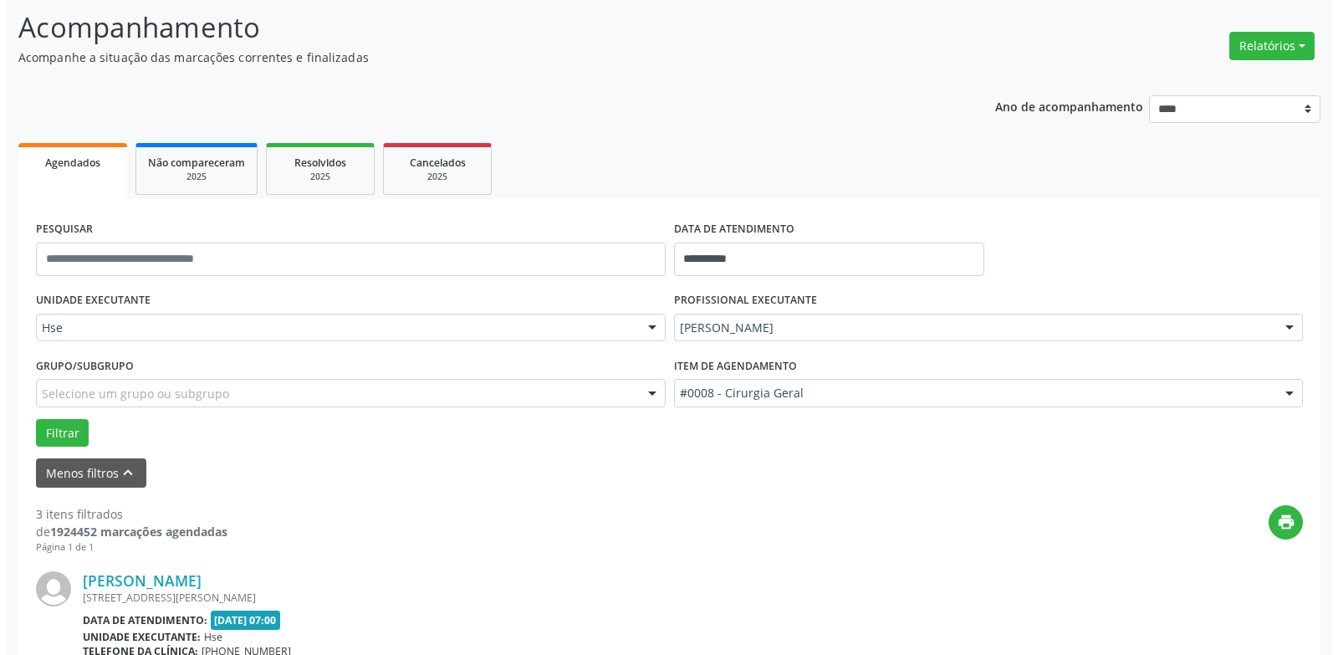
scroll to position [801, 0]
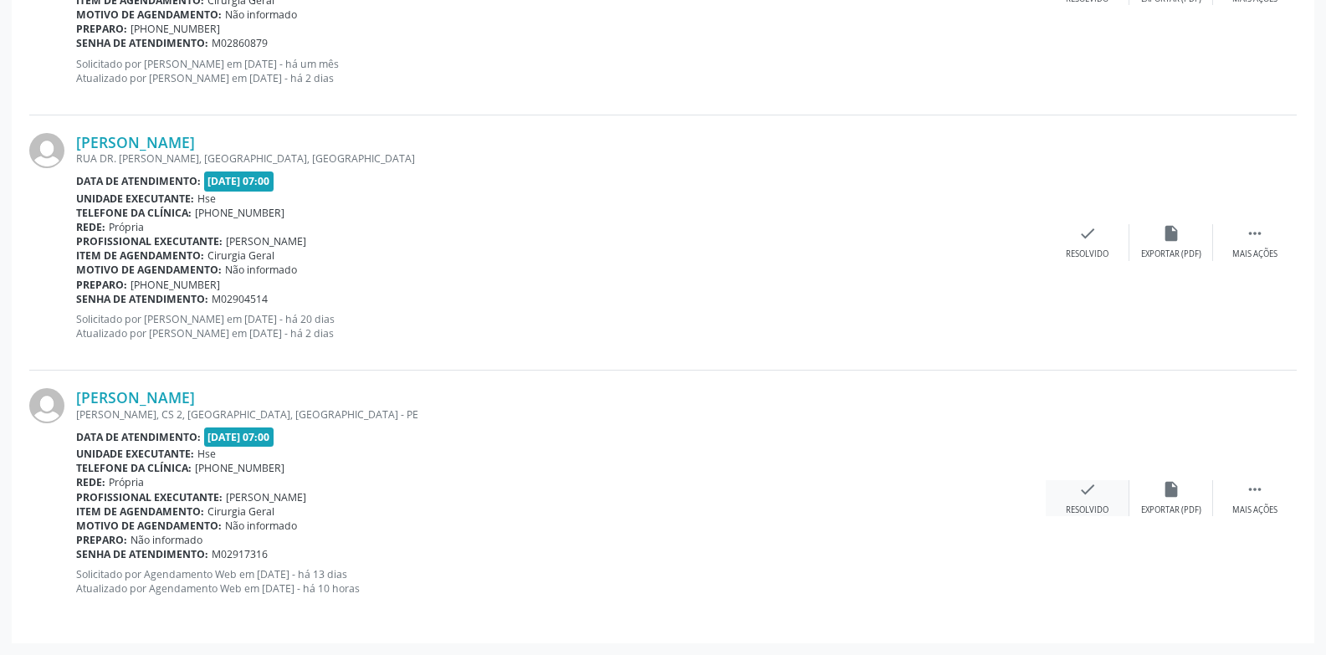
click at [1084, 498] on icon "check" at bounding box center [1087, 489] width 18 height 18
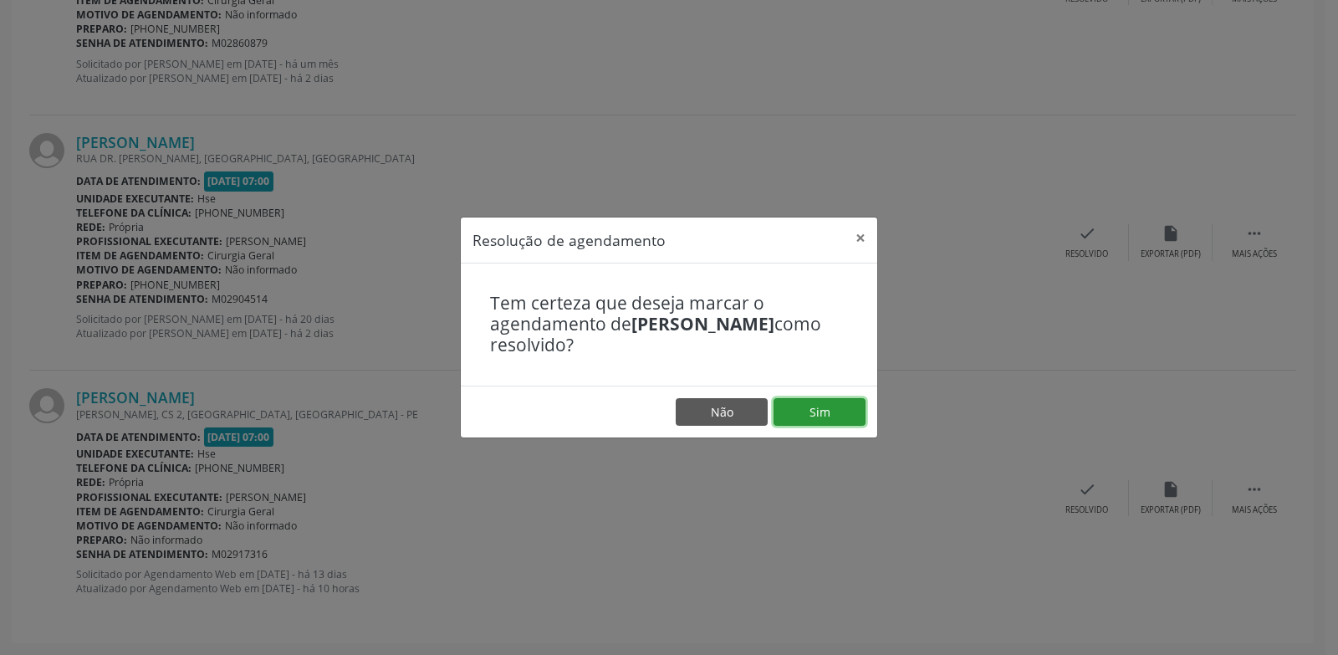
click at [852, 415] on button "Sim" at bounding box center [820, 412] width 92 height 28
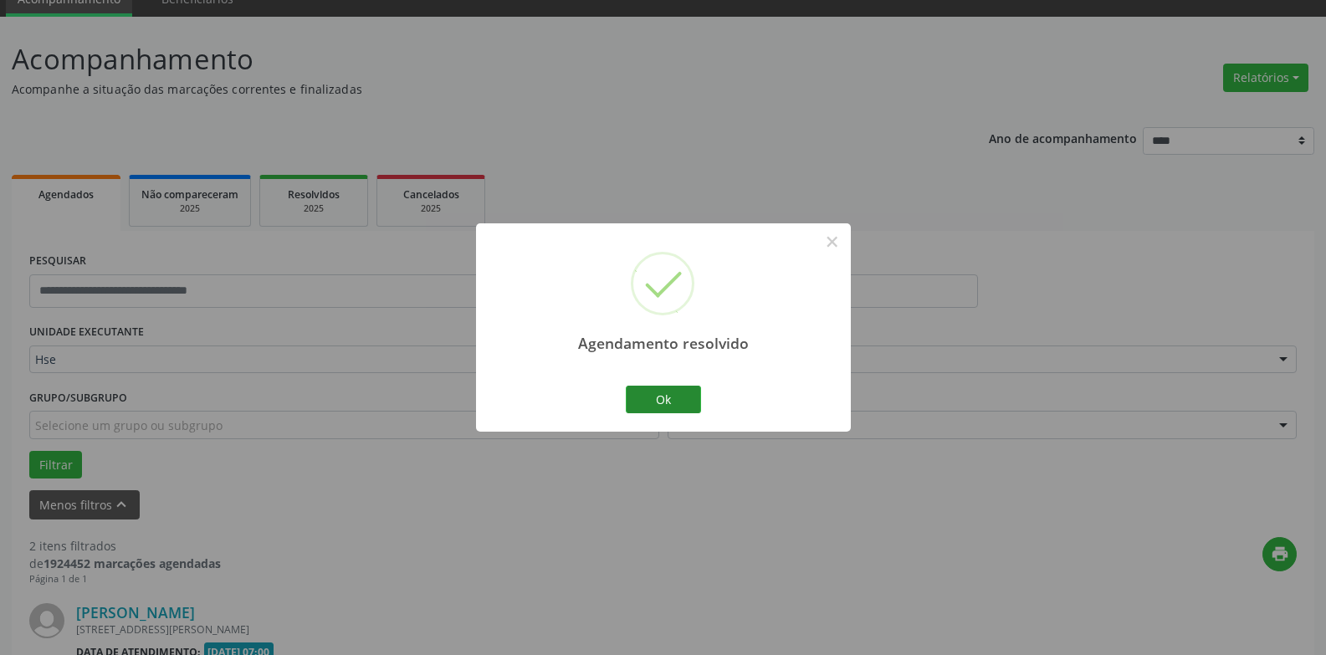
scroll to position [545, 0]
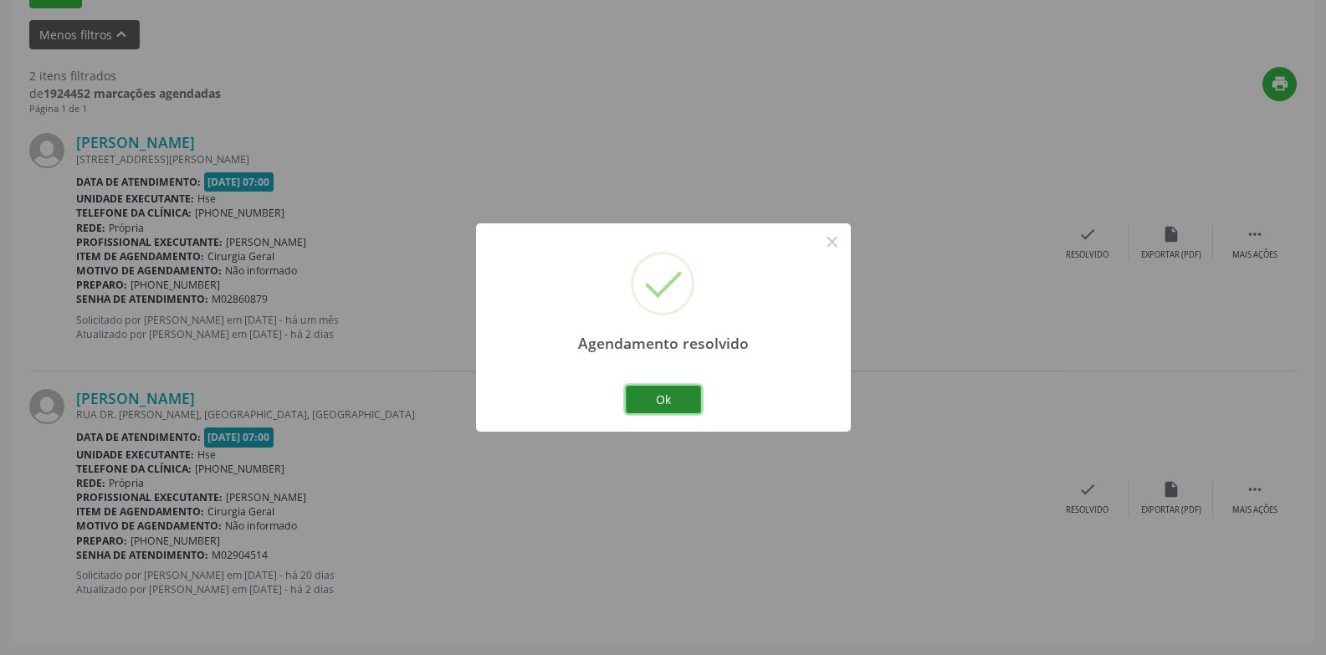
click at [694, 405] on button "Ok" at bounding box center [663, 400] width 75 height 28
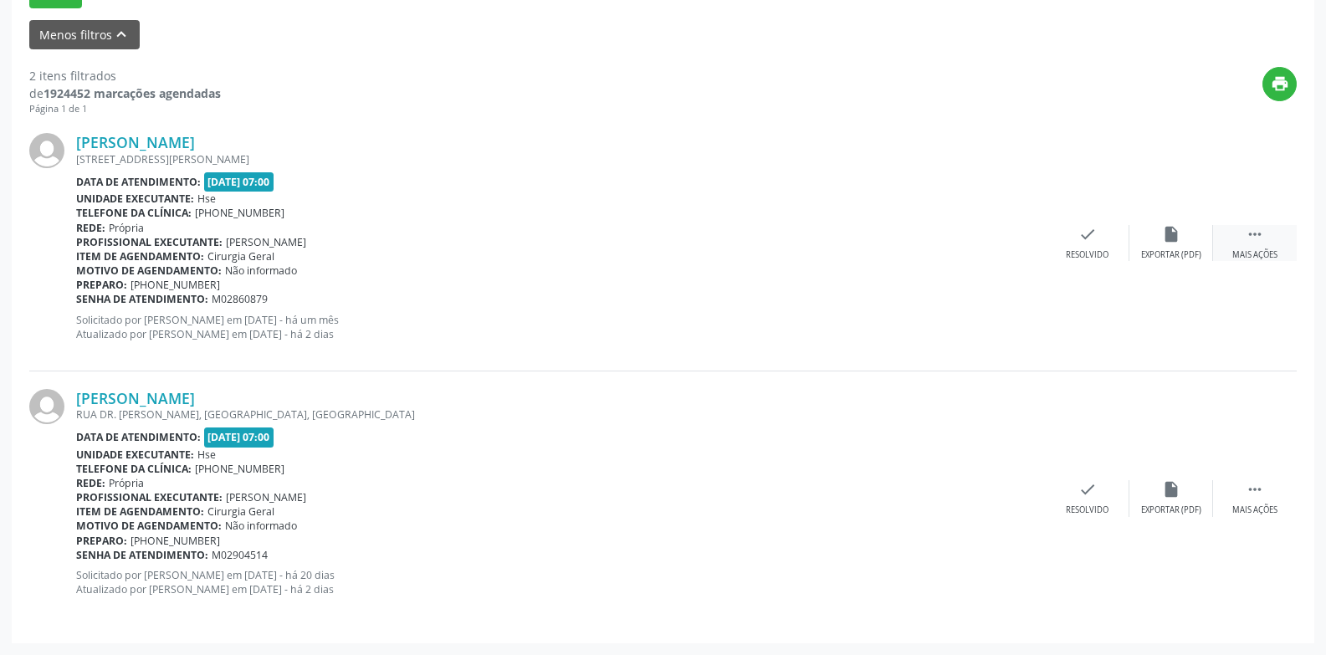
click at [1261, 247] on div " Mais ações" at bounding box center [1255, 243] width 84 height 36
click at [1171, 246] on div "alarm_off Não compareceu" at bounding box center [1171, 243] width 84 height 36
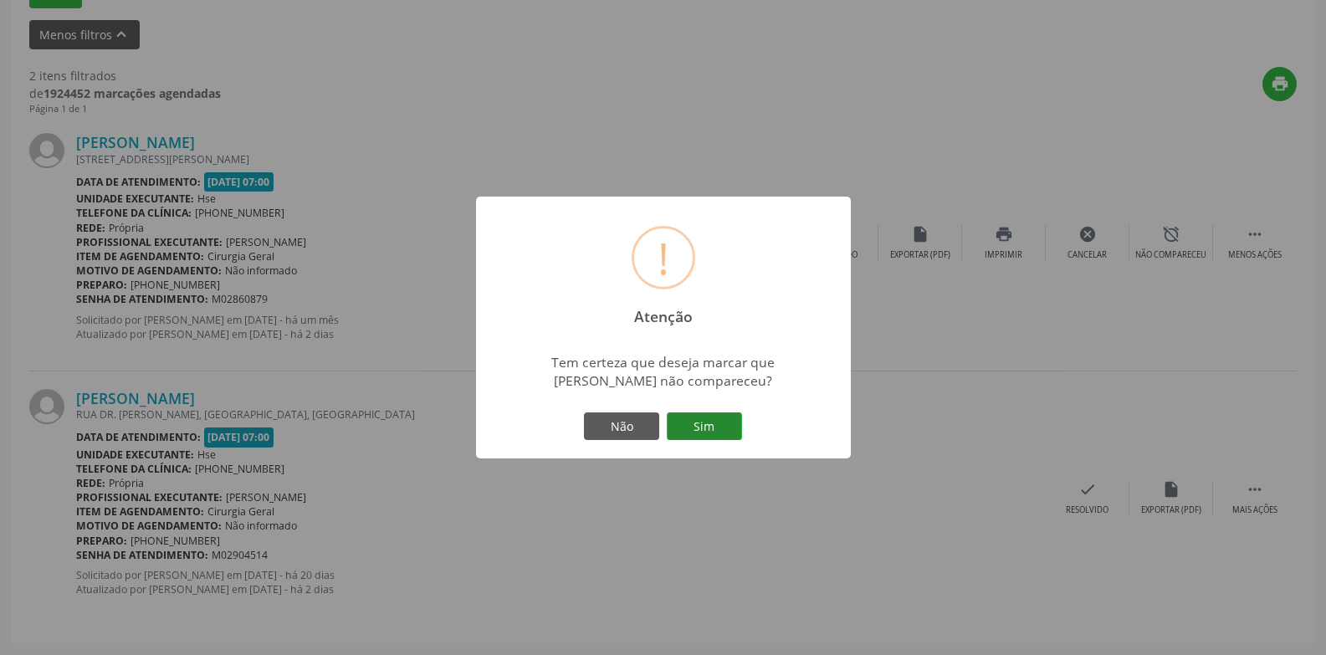
click at [733, 424] on button "Sim" at bounding box center [704, 426] width 75 height 28
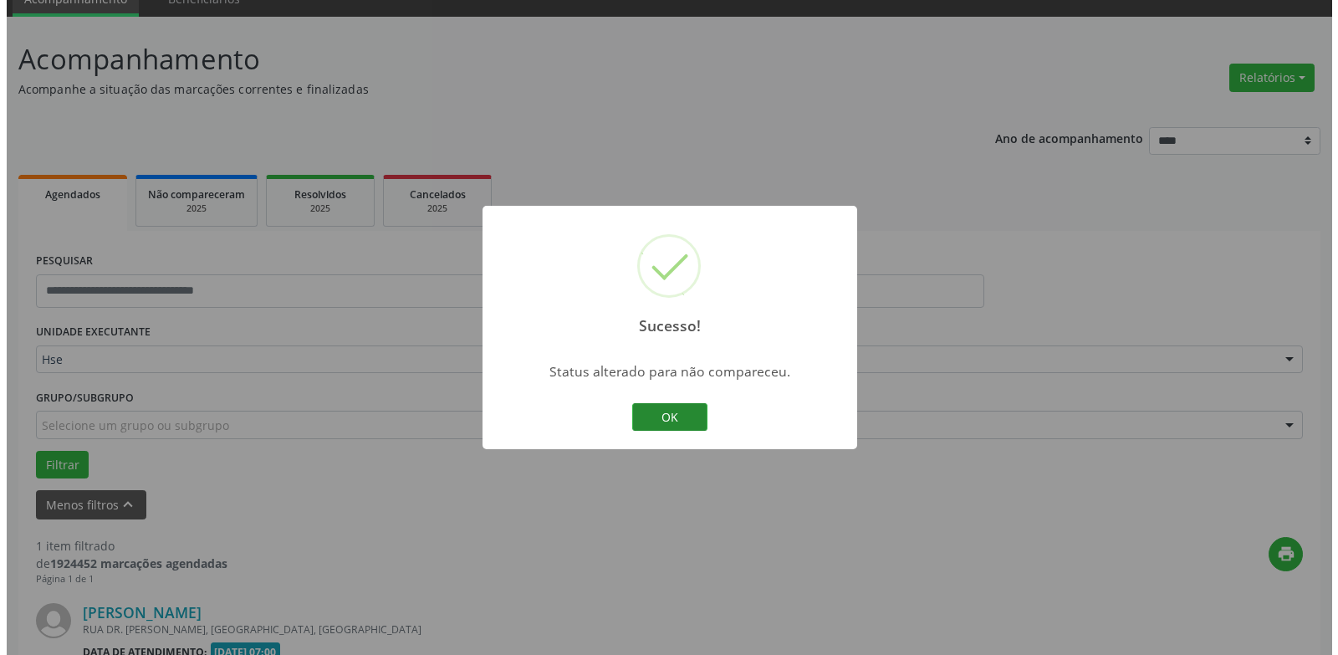
scroll to position [290, 0]
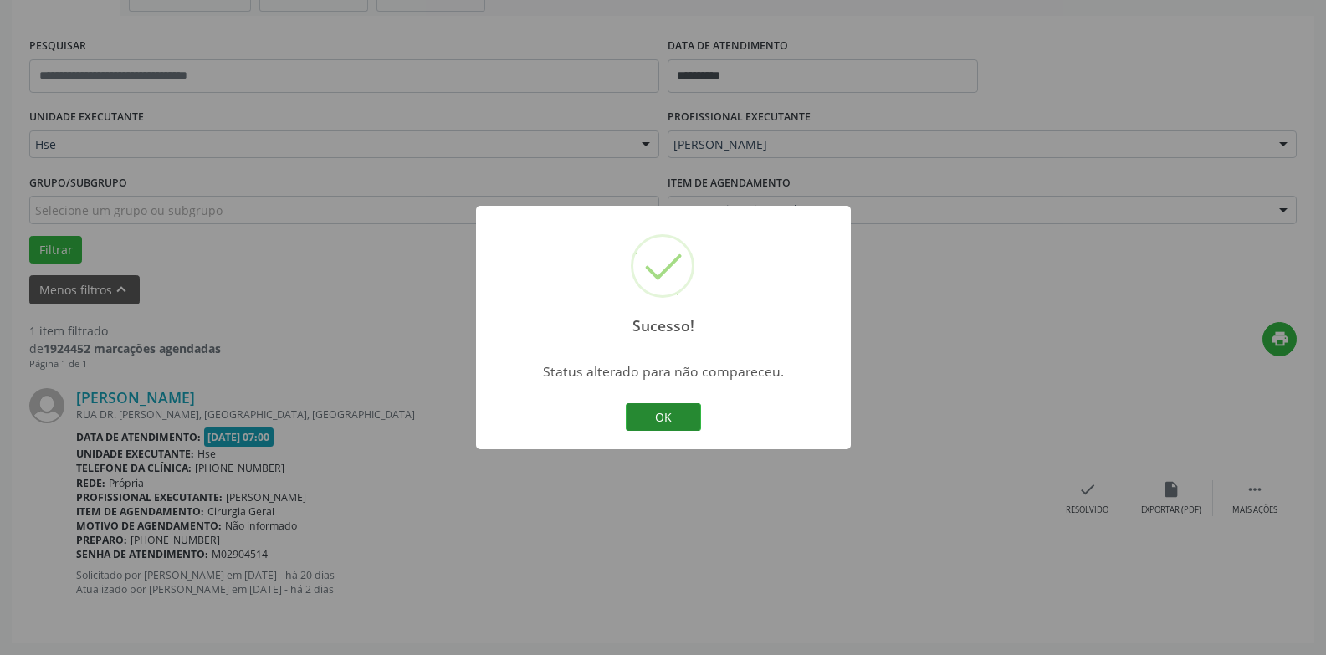
click at [670, 417] on button "OK" at bounding box center [663, 417] width 75 height 28
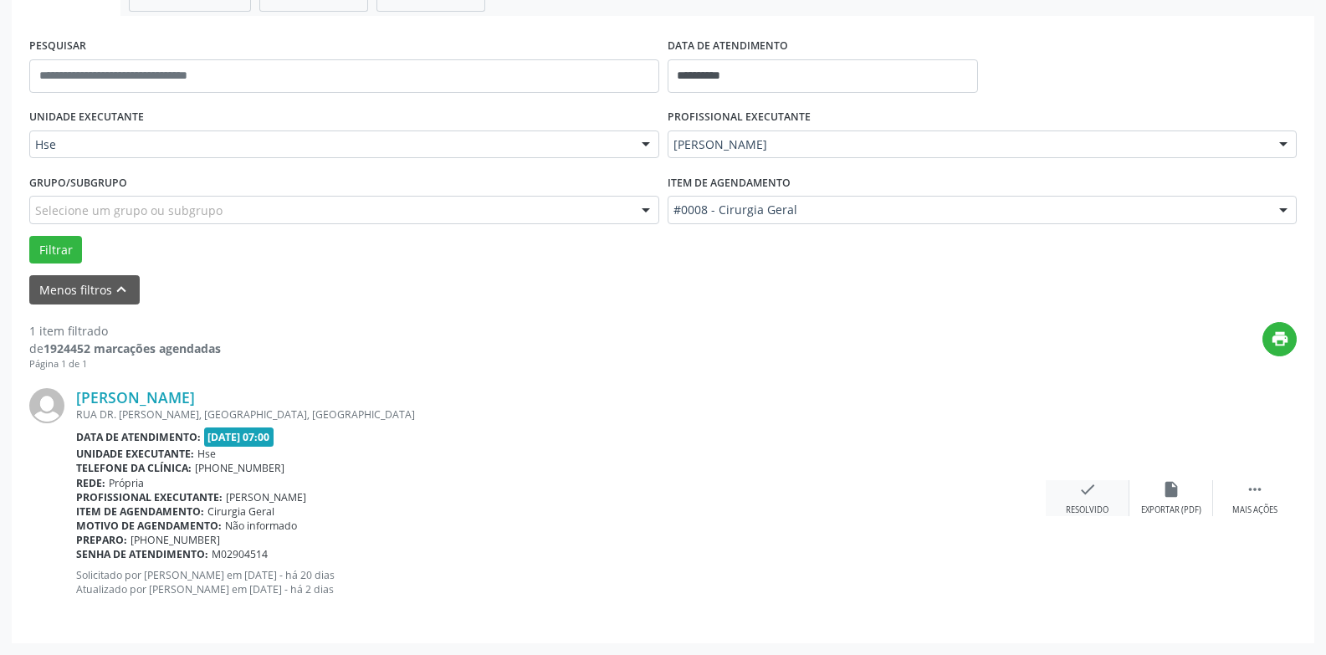
click at [1083, 504] on div "check Resolvido" at bounding box center [1088, 498] width 84 height 36
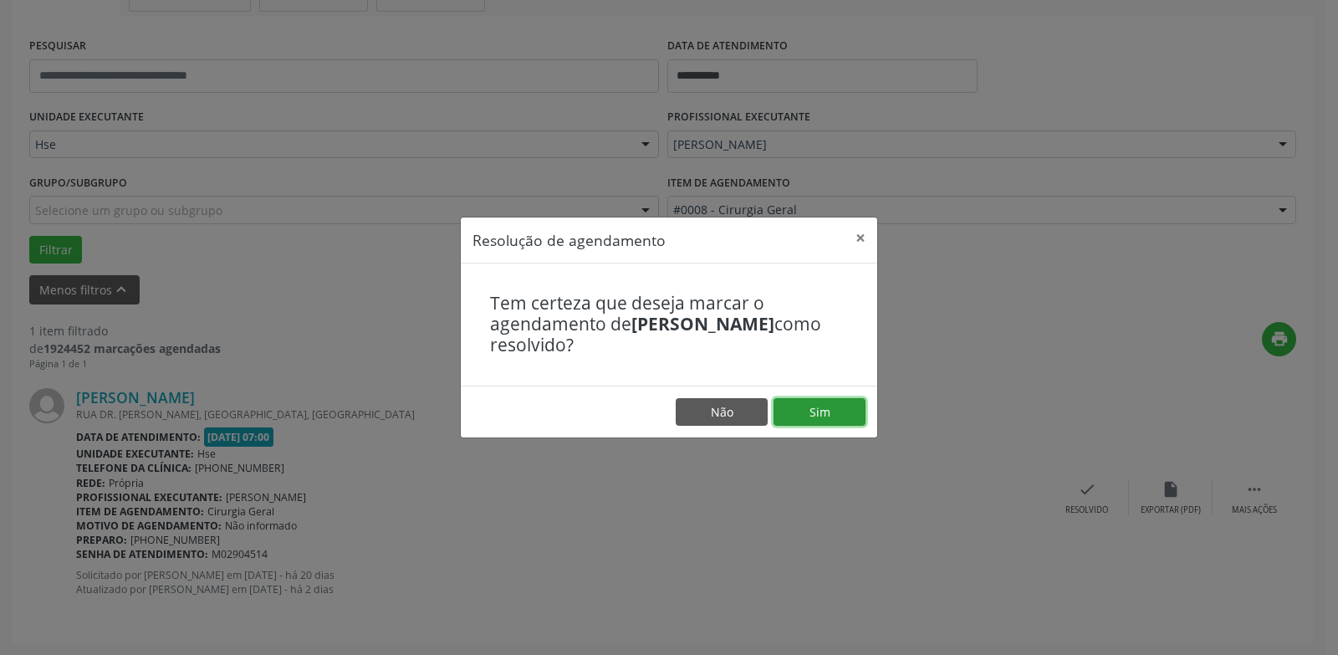
click at [791, 407] on button "Sim" at bounding box center [820, 412] width 92 height 28
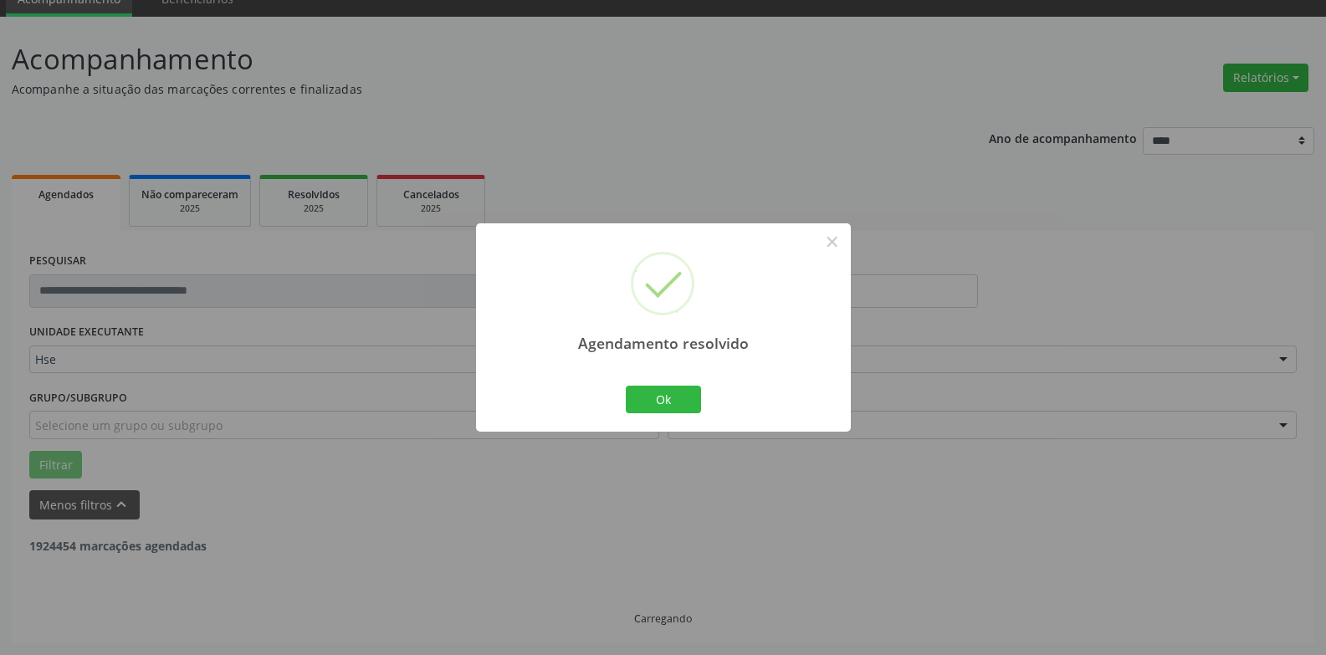
scroll to position [22, 0]
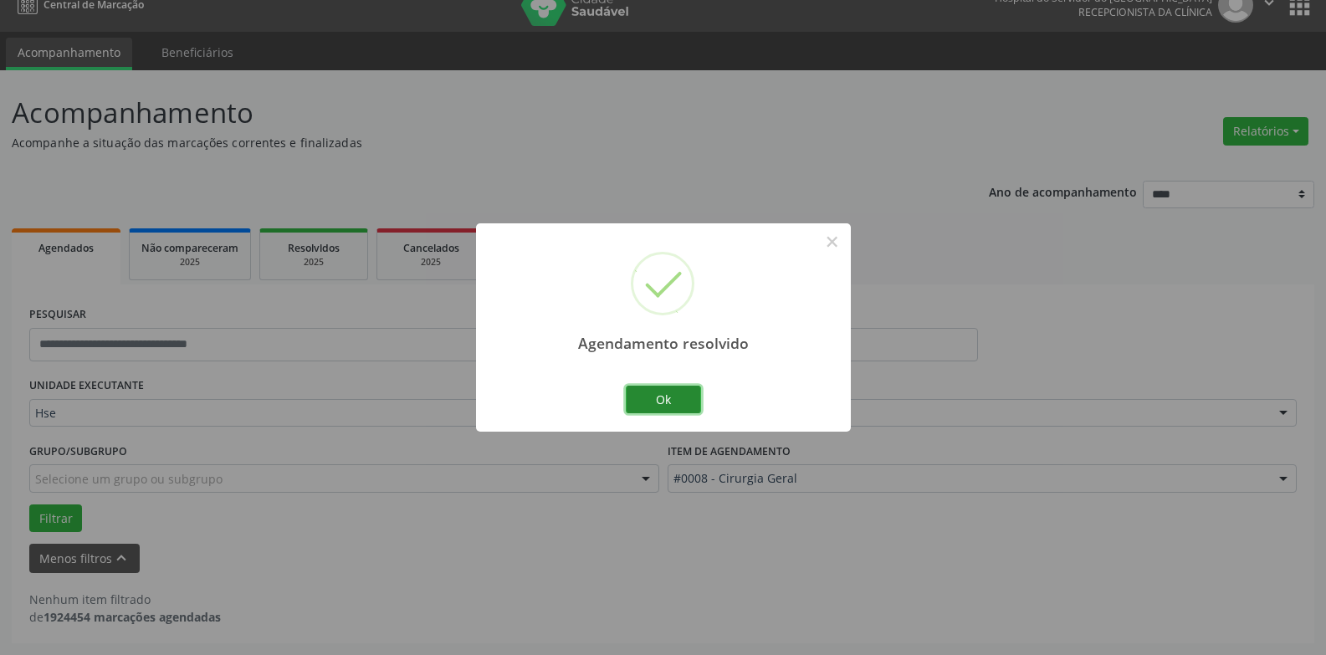
click at [683, 395] on button "Ok" at bounding box center [663, 400] width 75 height 28
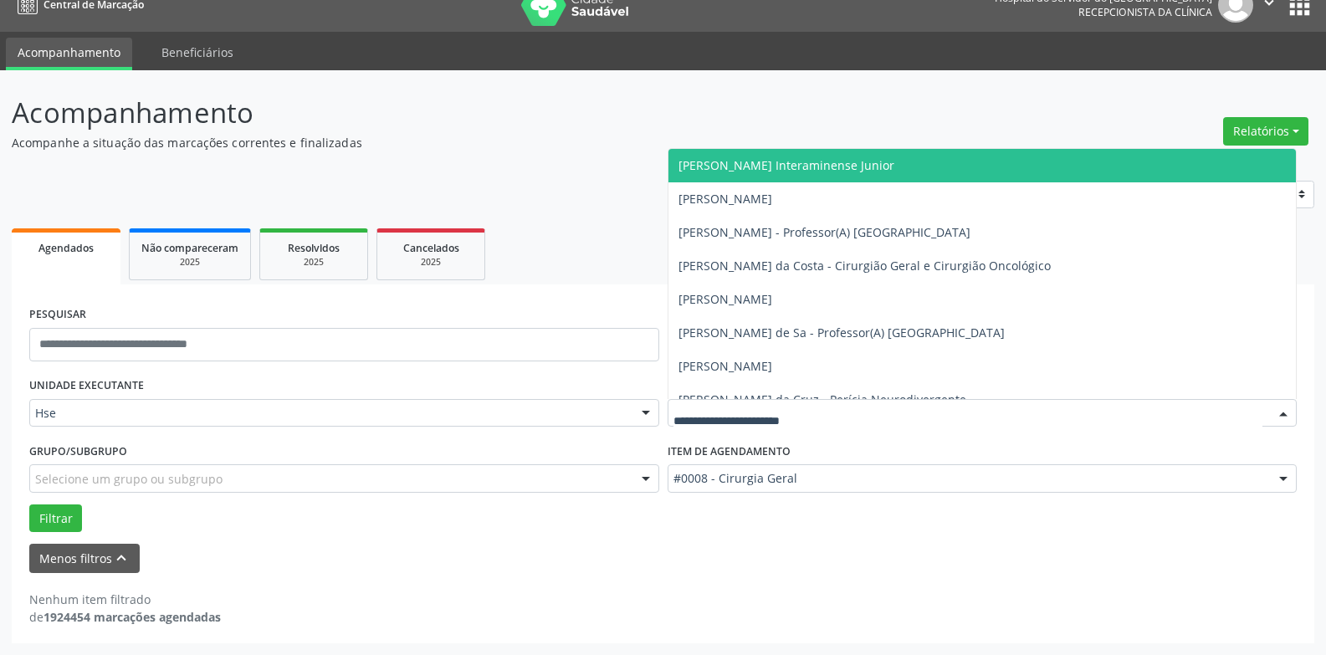
type input "*"
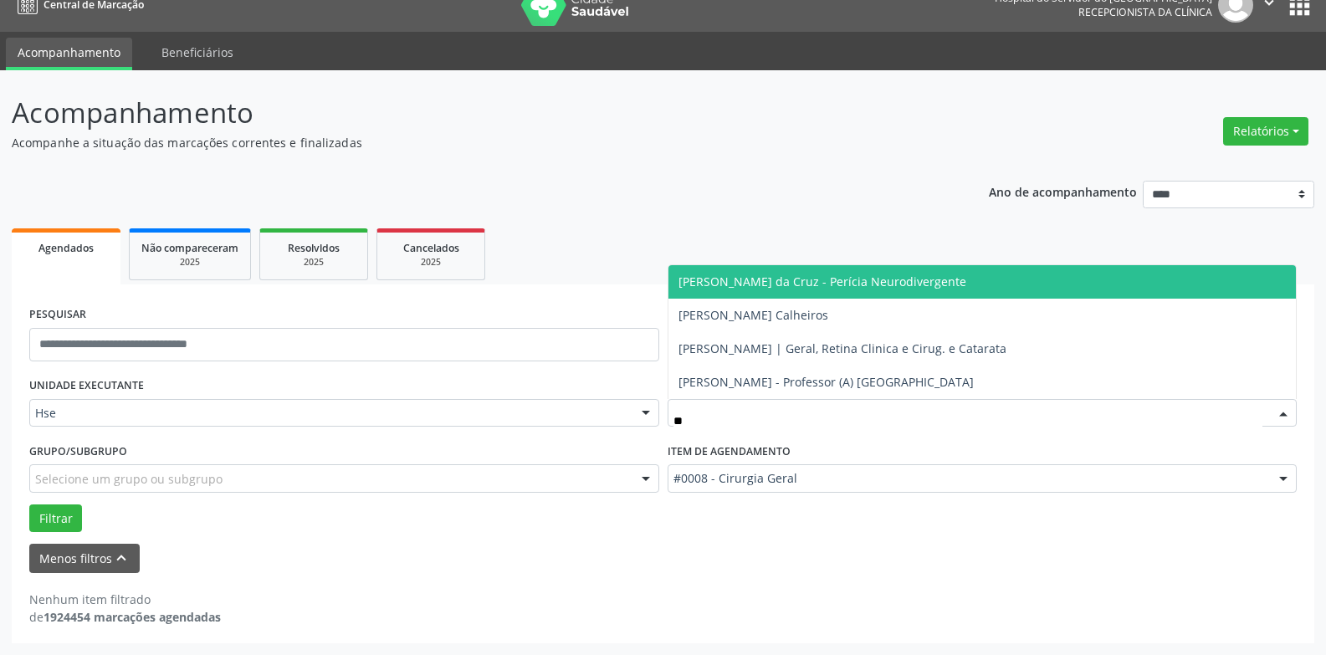
type input "***"
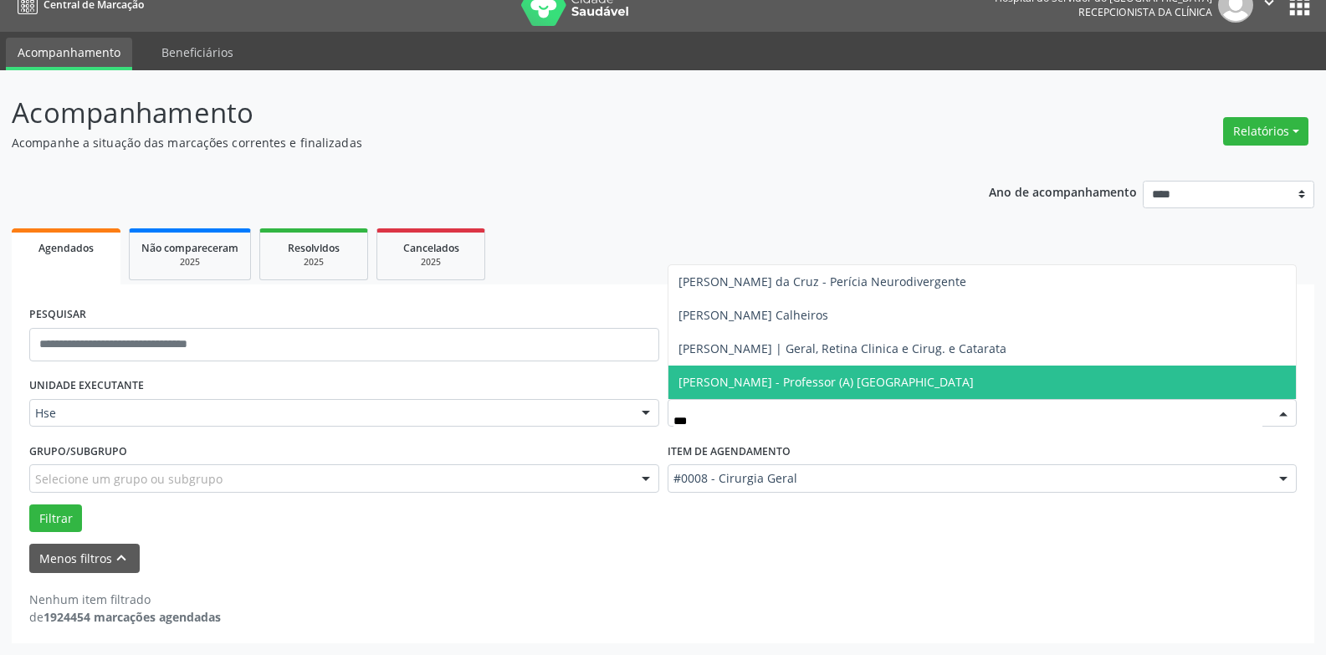
click at [852, 369] on span "[PERSON_NAME] - Professor (A) [GEOGRAPHIC_DATA]" at bounding box center [982, 382] width 628 height 33
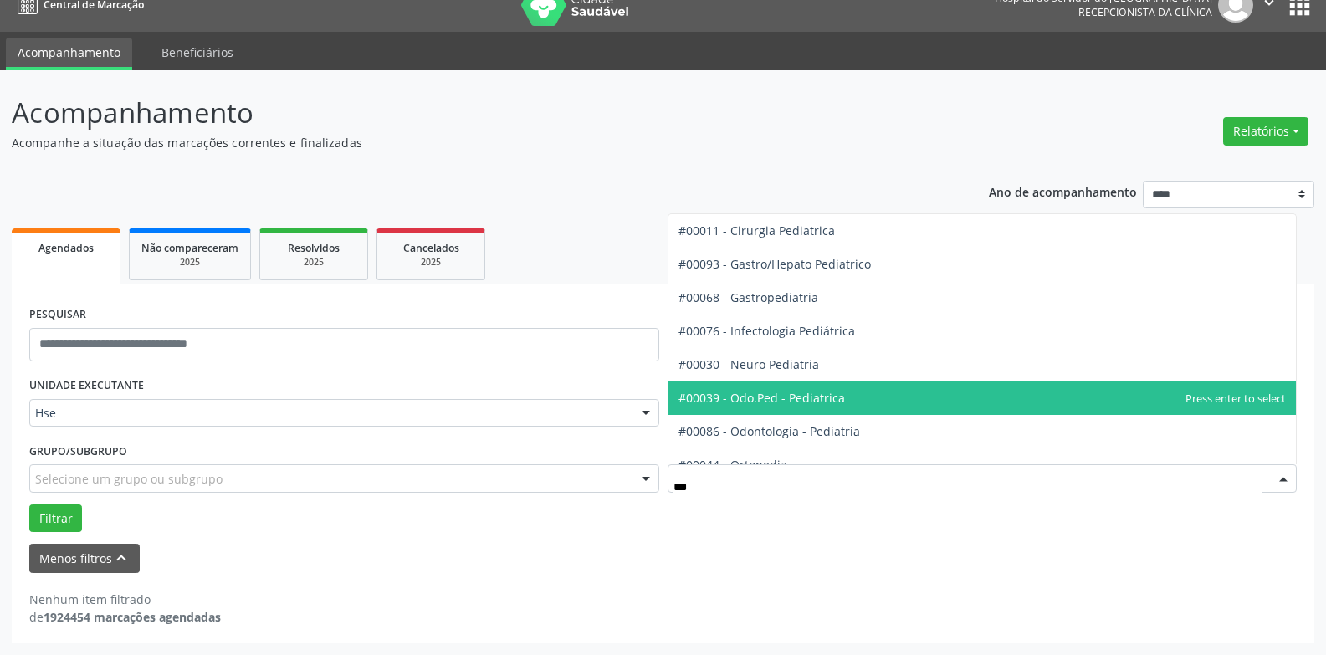
type input "****"
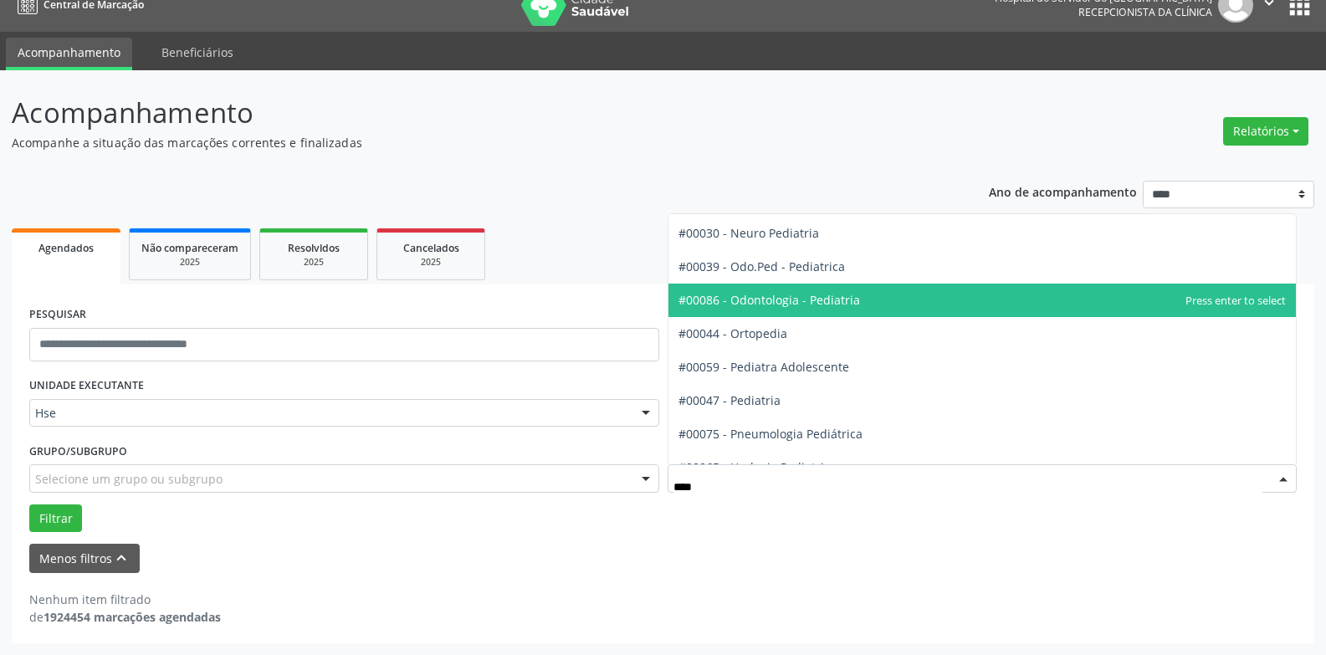
scroll to position [151, 0]
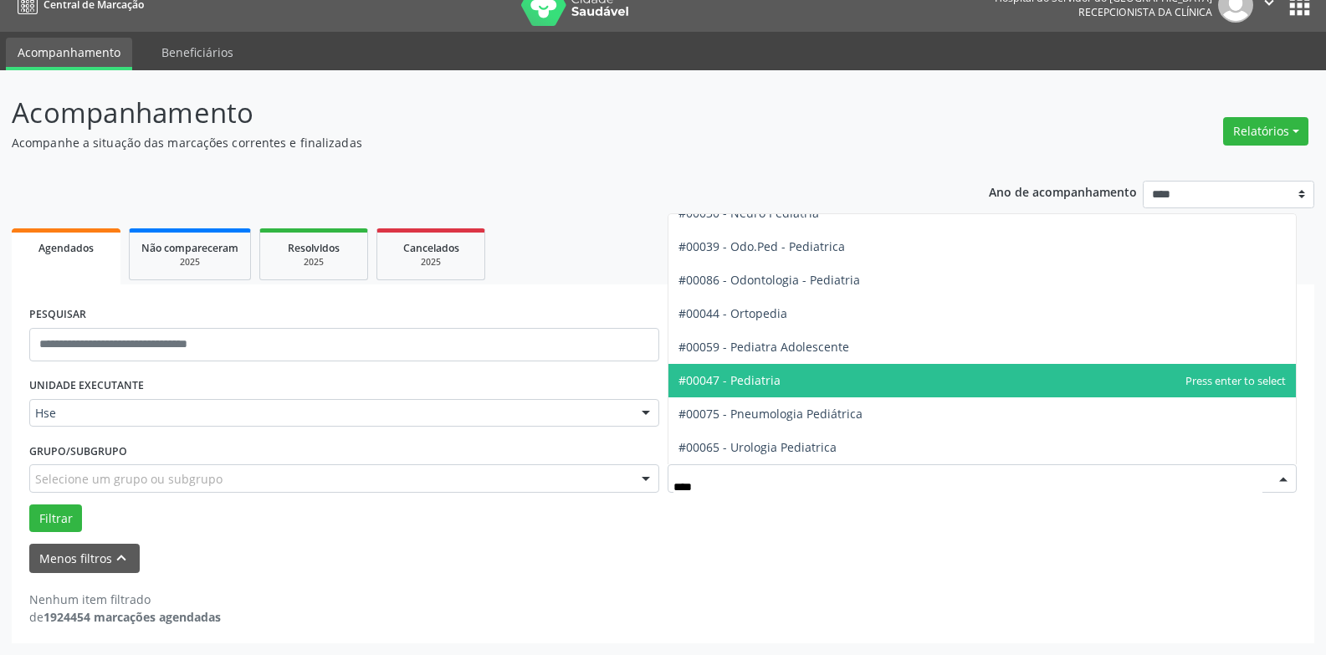
drag, startPoint x: 775, startPoint y: 378, endPoint x: 739, endPoint y: 395, distance: 39.7
click at [774, 378] on span "#00047 - Pediatria" at bounding box center [729, 380] width 102 height 16
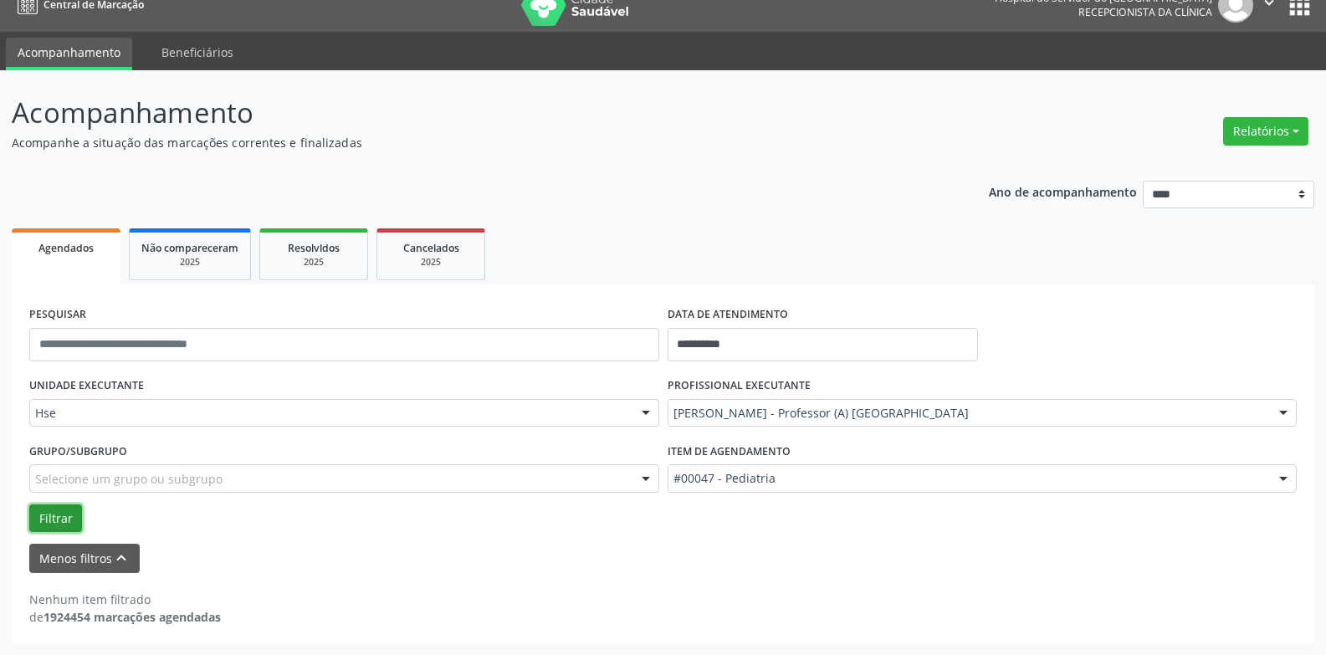
click at [49, 524] on button "Filtrar" at bounding box center [55, 518] width 53 height 28
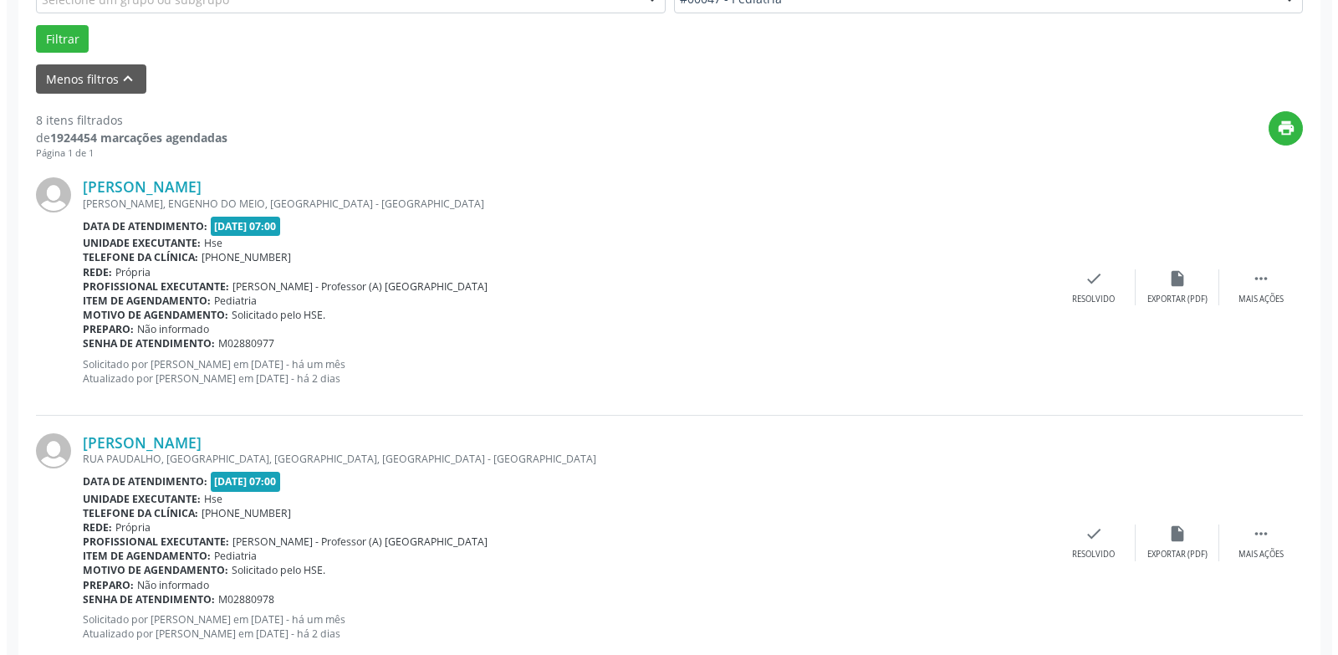
scroll to position [524, 0]
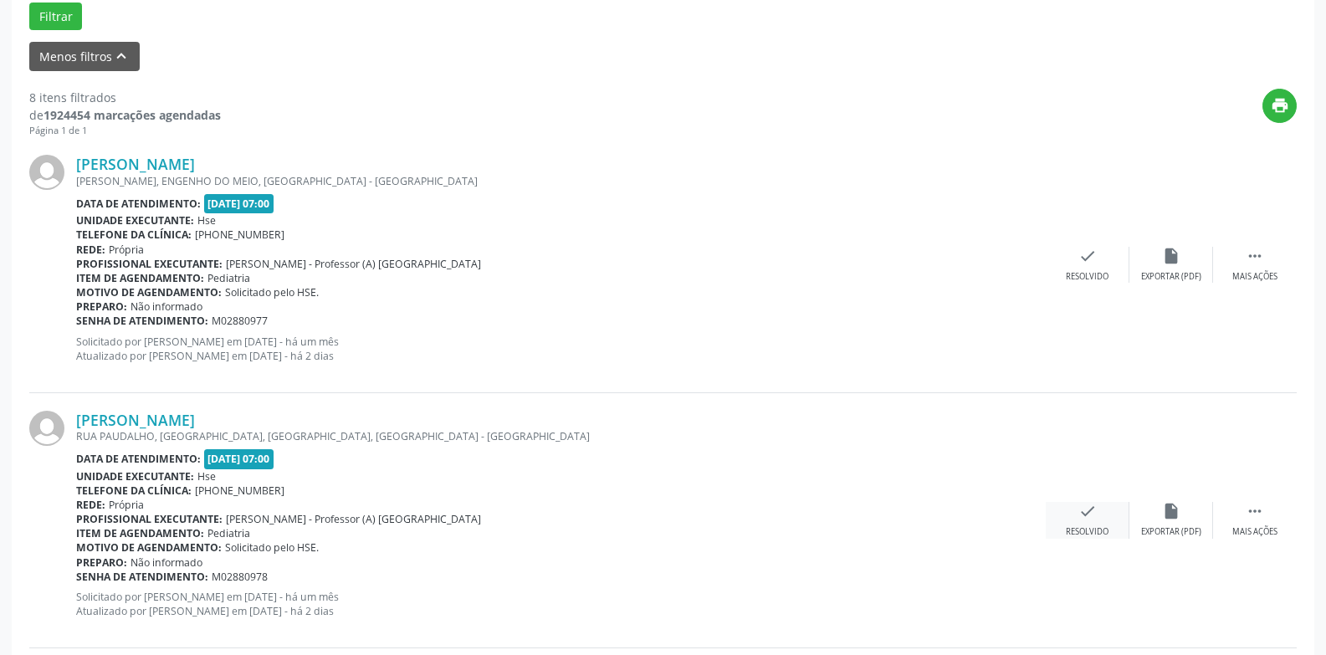
click at [1098, 511] on div "check Resolvido" at bounding box center [1088, 520] width 84 height 36
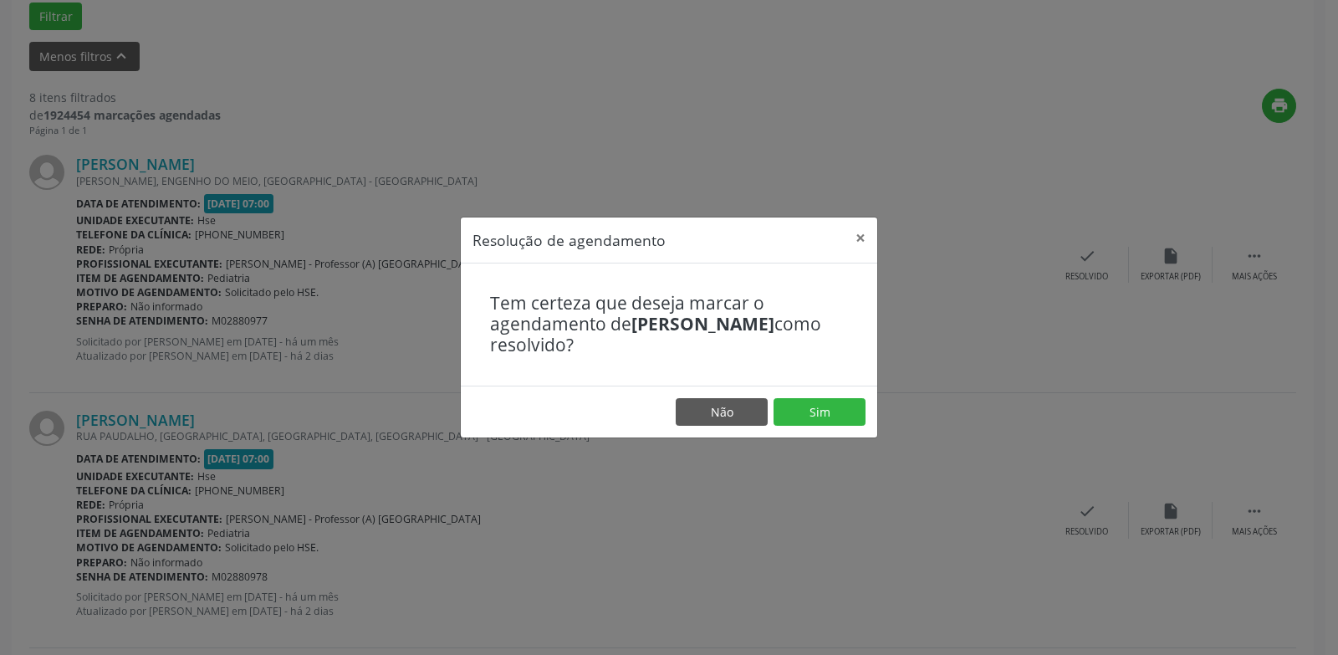
drag, startPoint x: 796, startPoint y: 432, endPoint x: 796, endPoint y: 417, distance: 15.9
click at [796, 431] on footer "Não Sim" at bounding box center [669, 412] width 417 height 53
click at [795, 413] on button "Sim" at bounding box center [820, 412] width 92 height 28
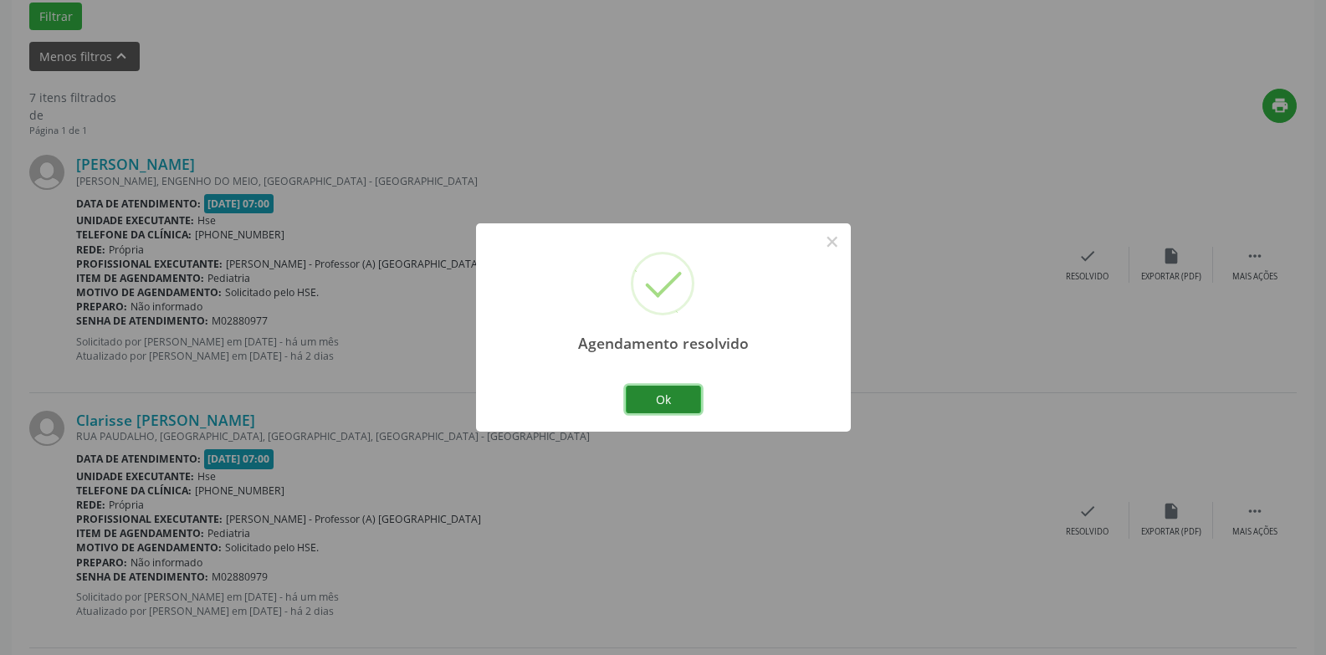
click at [657, 390] on button "Ok" at bounding box center [663, 400] width 75 height 28
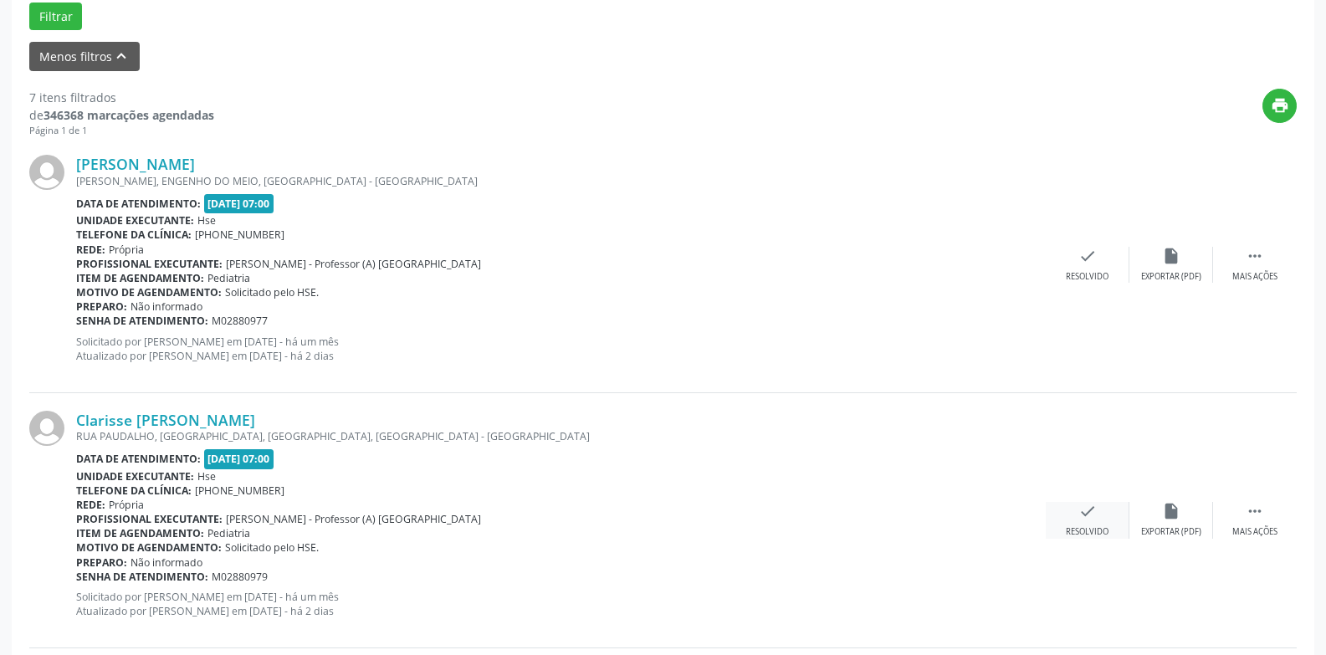
click at [1082, 511] on icon "check" at bounding box center [1087, 511] width 18 height 18
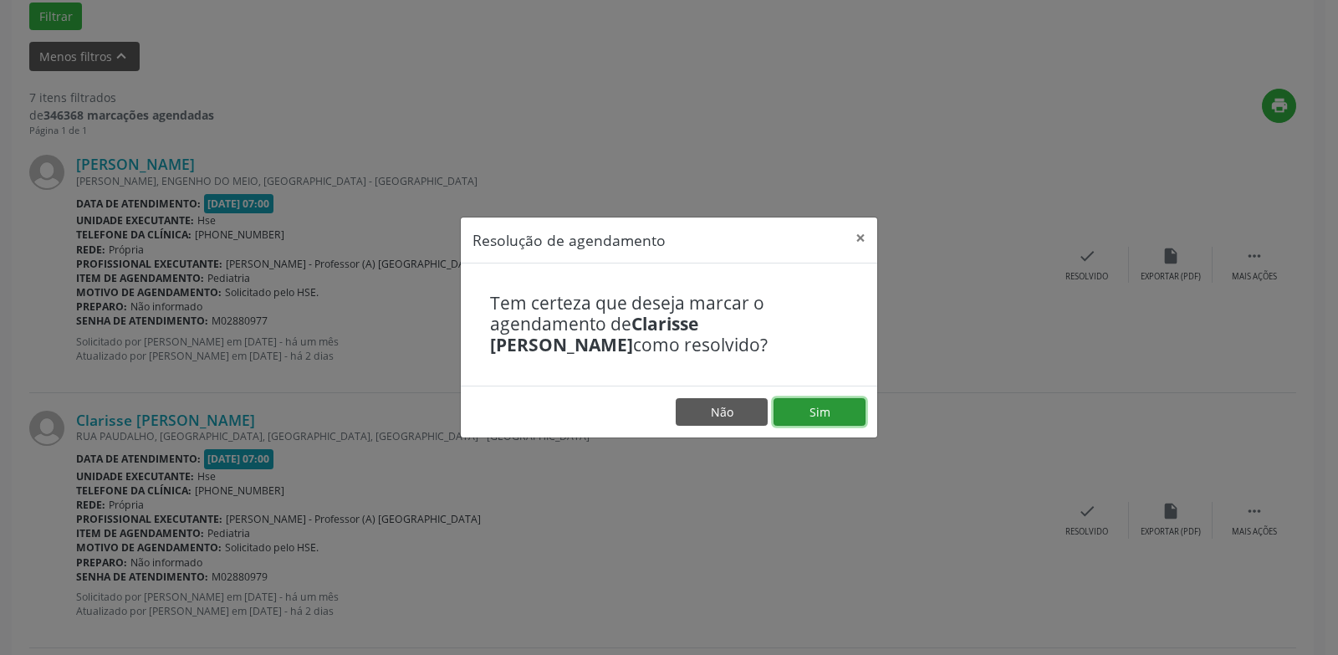
click at [819, 422] on button "Sim" at bounding box center [820, 412] width 92 height 28
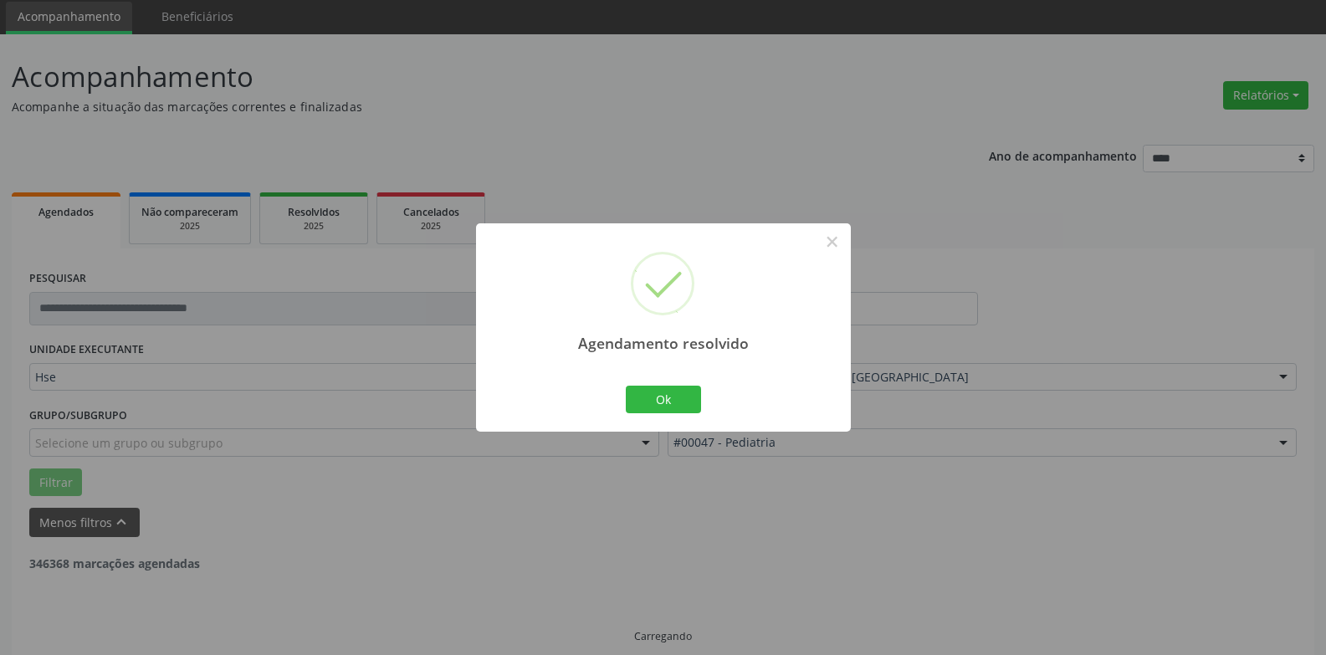
scroll to position [75, 0]
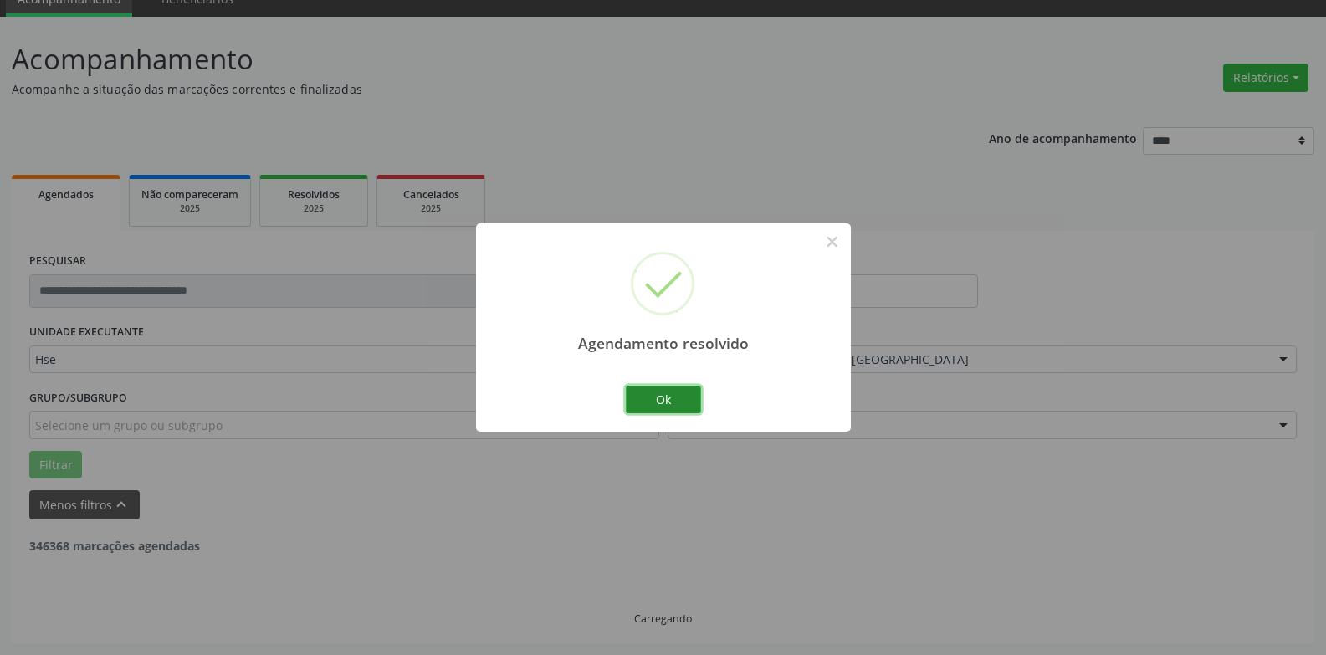
click at [664, 407] on button "Ok" at bounding box center [663, 400] width 75 height 28
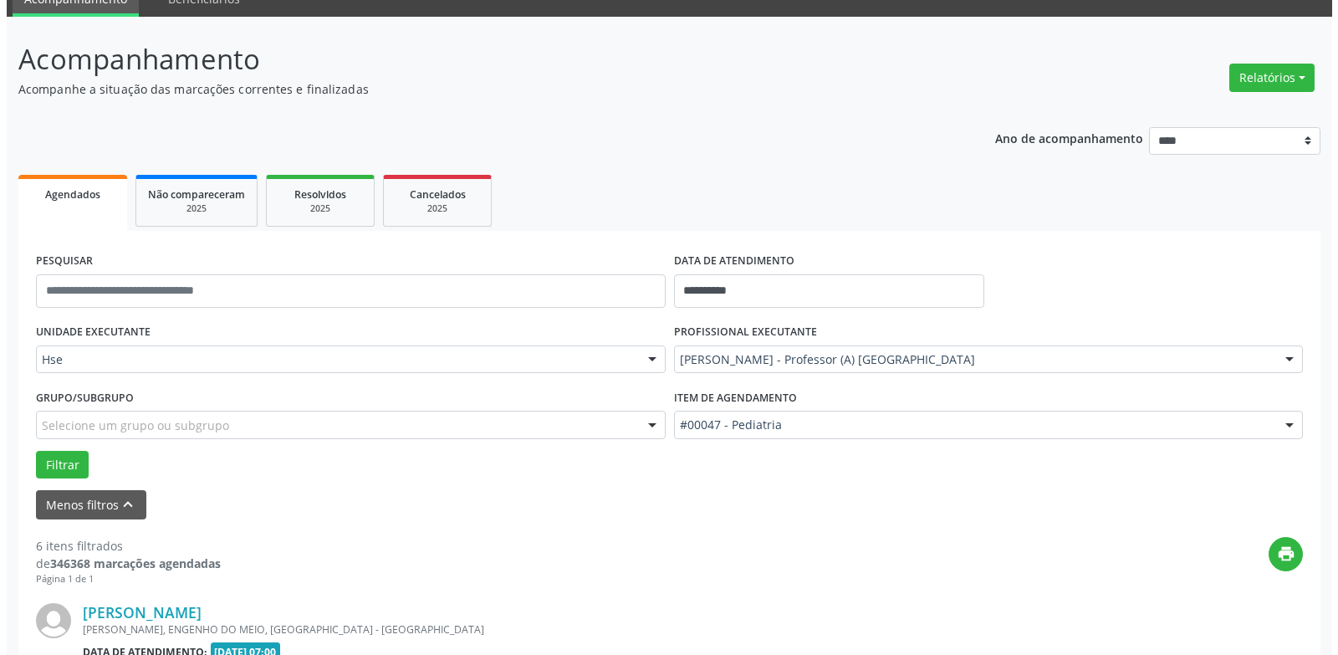
scroll to position [617, 0]
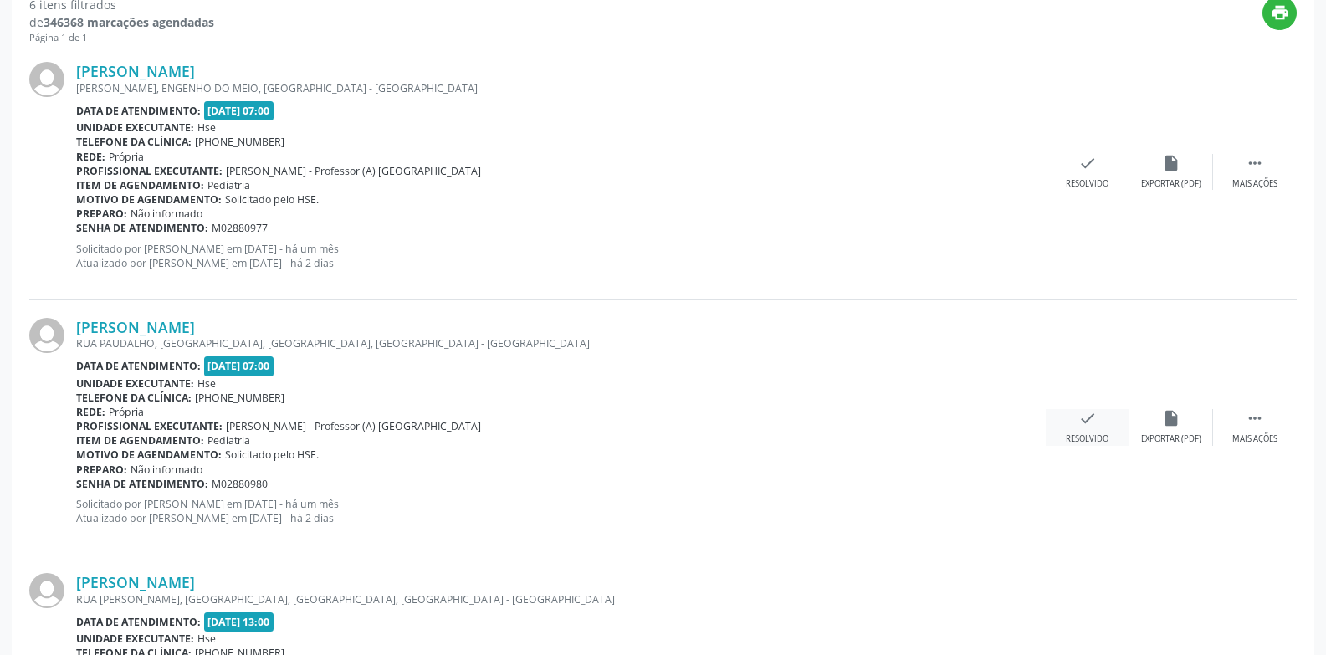
click at [1103, 431] on div "check Resolvido" at bounding box center [1088, 427] width 84 height 36
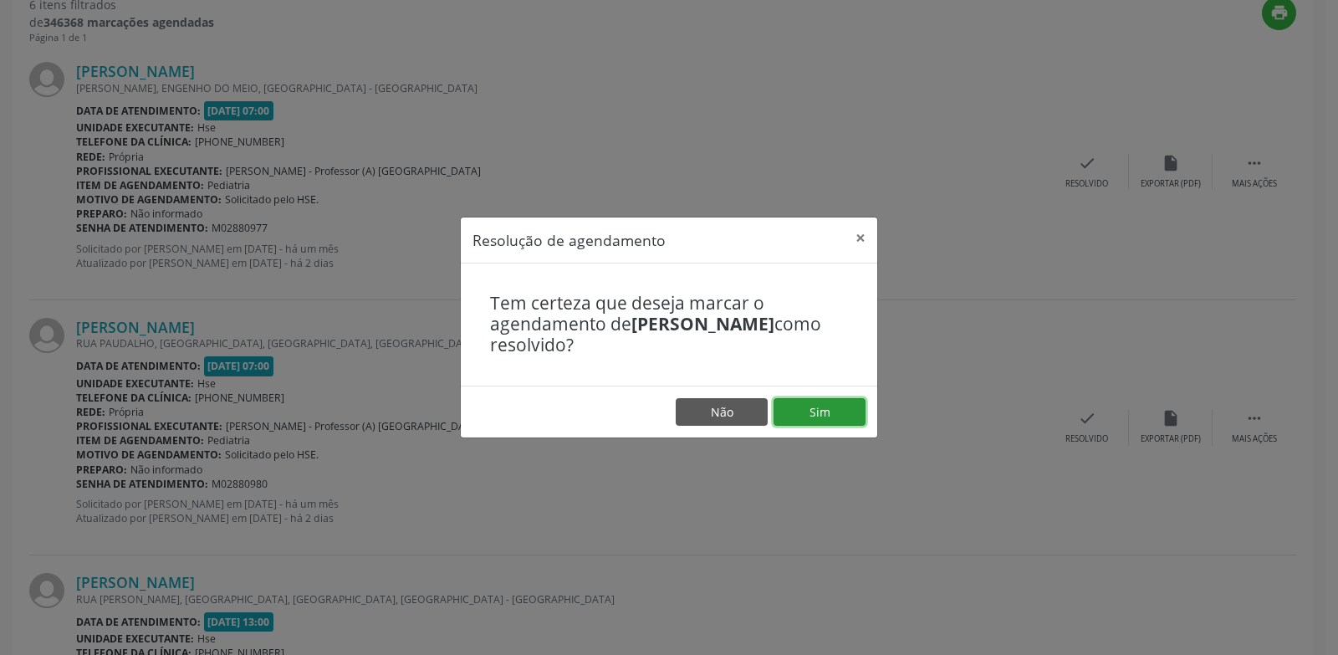
click at [861, 412] on button "Sim" at bounding box center [820, 412] width 92 height 28
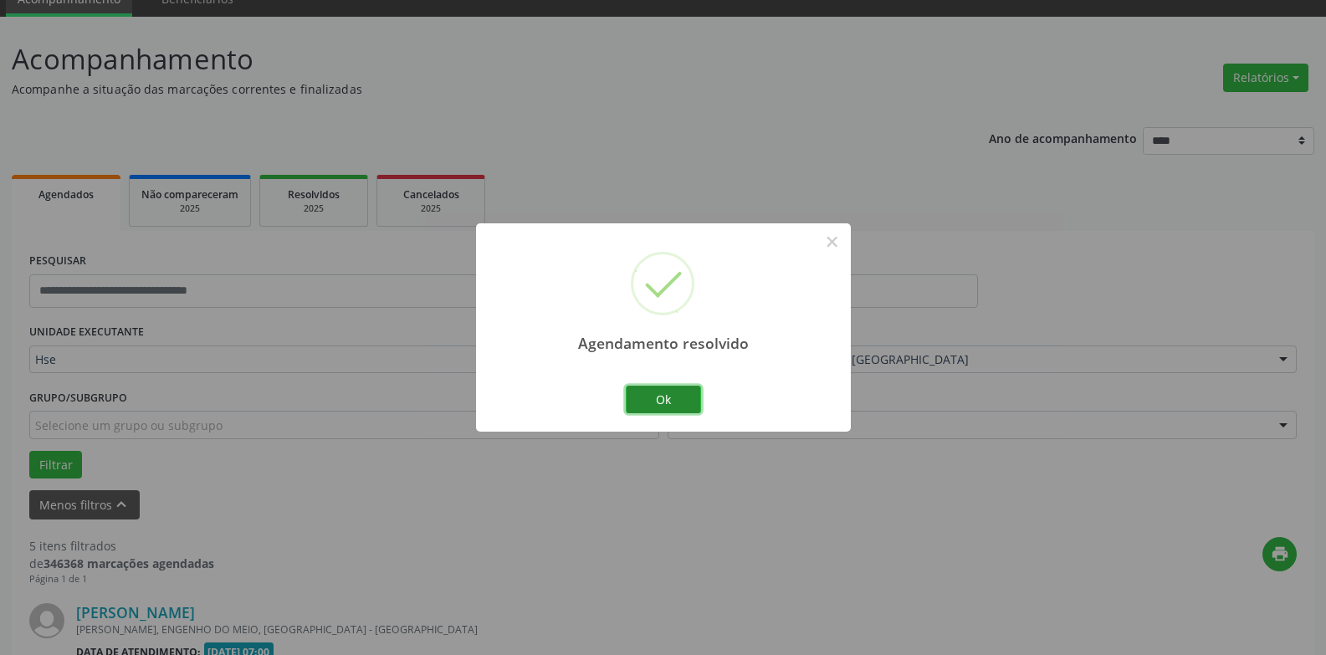
click at [653, 404] on button "Ok" at bounding box center [663, 400] width 75 height 28
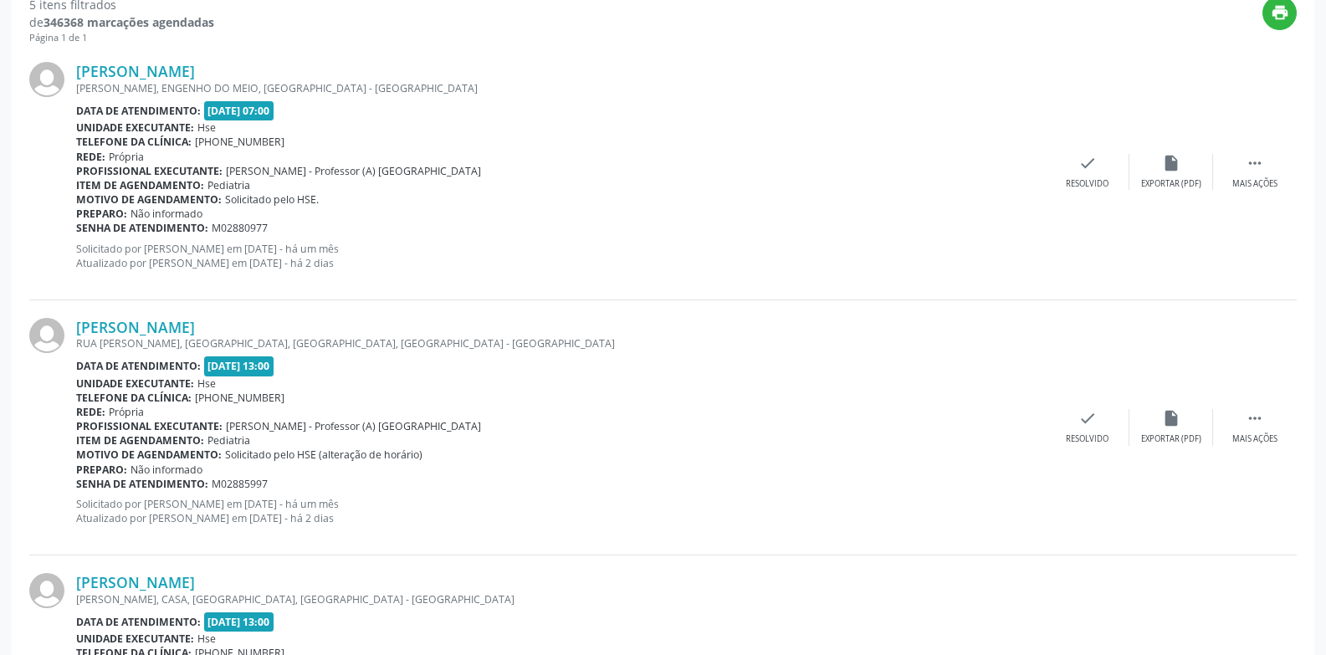
click at [1085, 140] on div "[PERSON_NAME] [PERSON_NAME], ENGENHO DO MEIO, [GEOGRAPHIC_DATA] - [GEOGRAPHIC_D…" at bounding box center [662, 171] width 1267 height 255
click at [1087, 156] on icon "check" at bounding box center [1087, 163] width 18 height 18
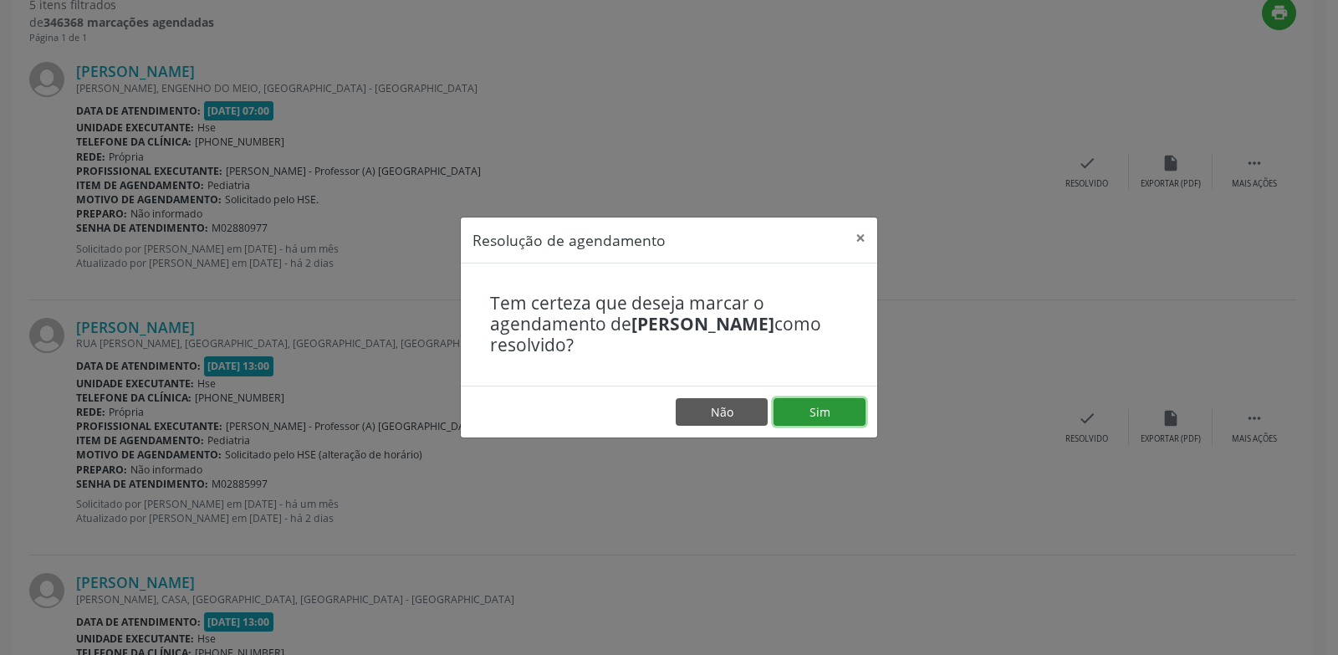
click at [816, 409] on button "Sim" at bounding box center [820, 412] width 92 height 28
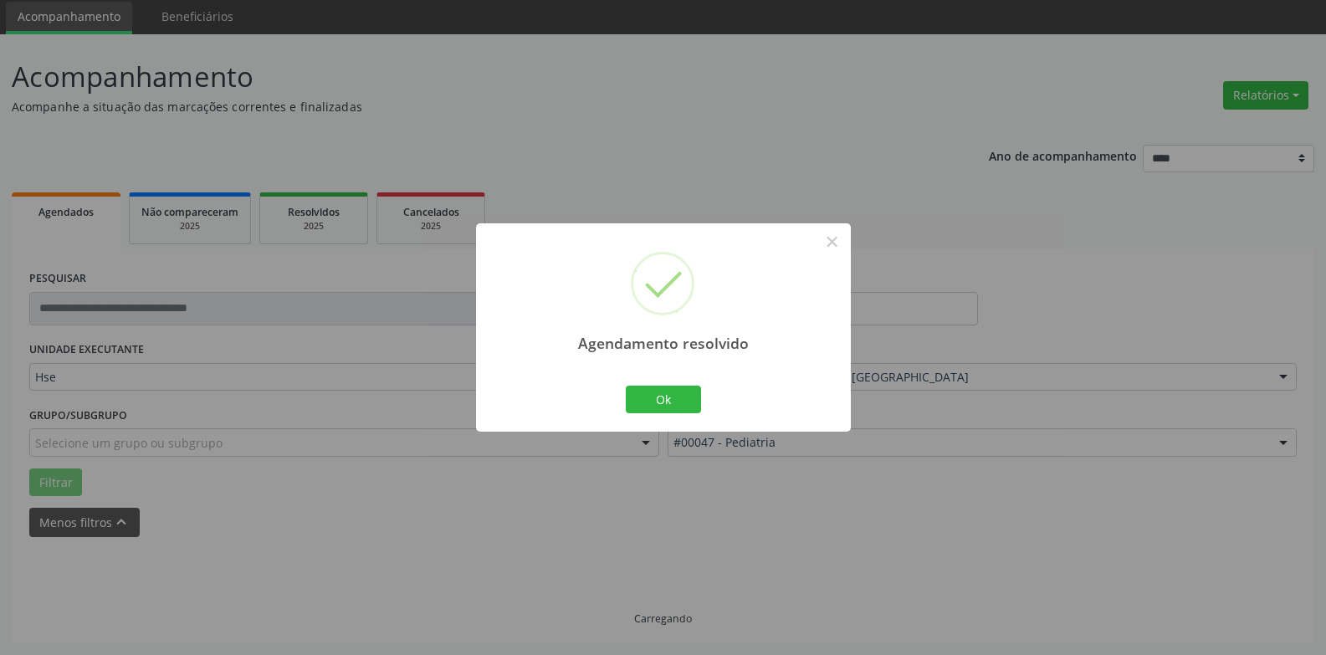
scroll to position [75, 0]
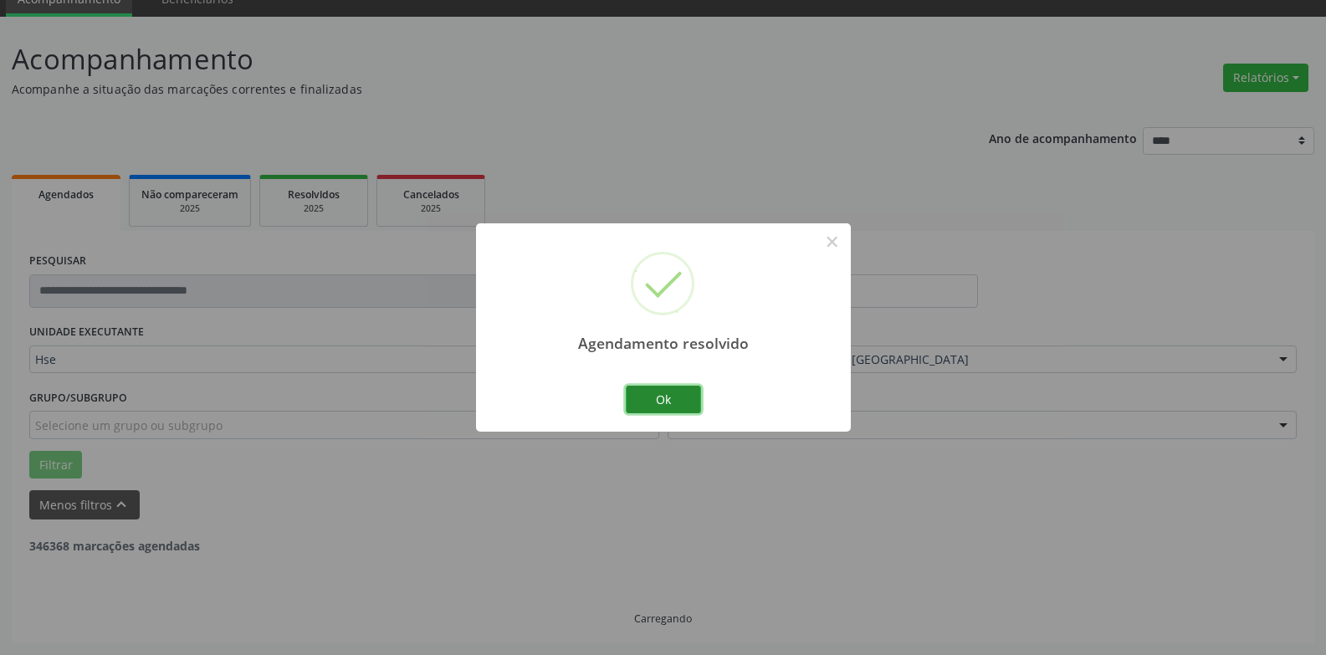
click at [672, 391] on button "Ok" at bounding box center [663, 400] width 75 height 28
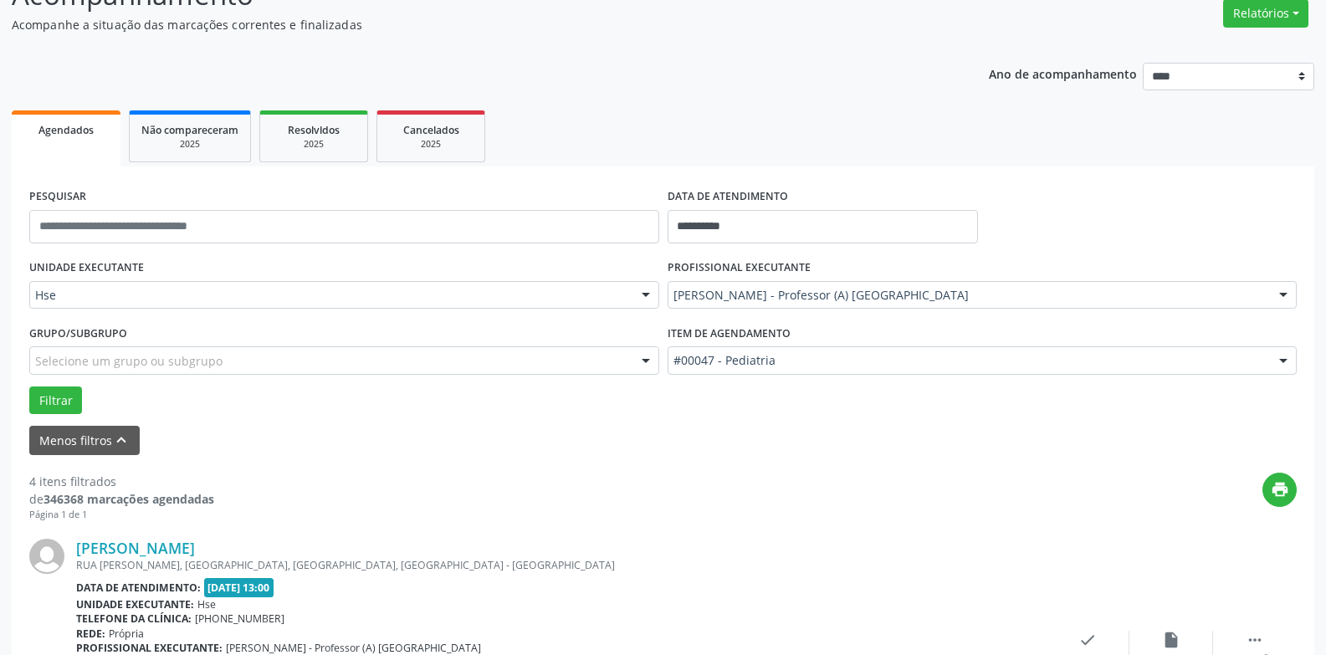
scroll to position [243, 0]
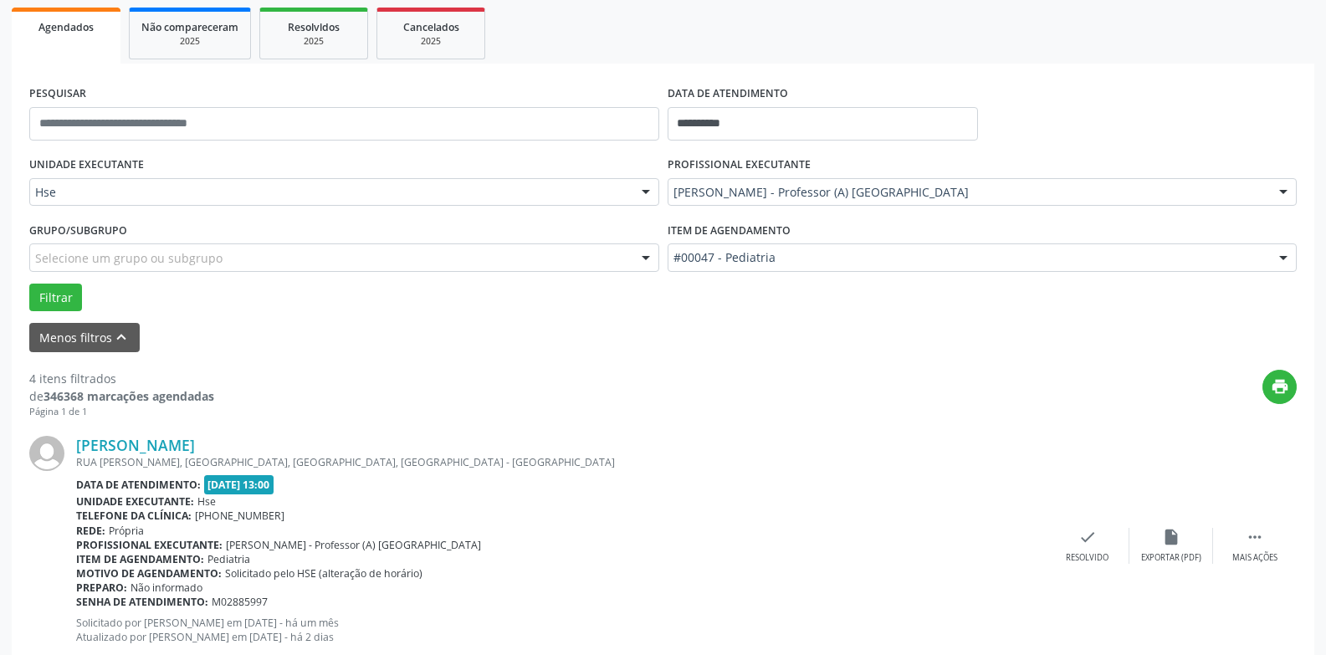
click at [944, 461] on div "RUA [PERSON_NAME], [GEOGRAPHIC_DATA], [GEOGRAPHIC_DATA], [GEOGRAPHIC_DATA] - [G…" at bounding box center [561, 462] width 970 height 14
drag, startPoint x: 948, startPoint y: 340, endPoint x: 949, endPoint y: 323, distance: 16.8
click at [952, 329] on div "Menos filtros keyboard_arrow_up" at bounding box center [663, 337] width 1276 height 29
click at [956, 310] on div "Filtrar" at bounding box center [663, 298] width 1276 height 28
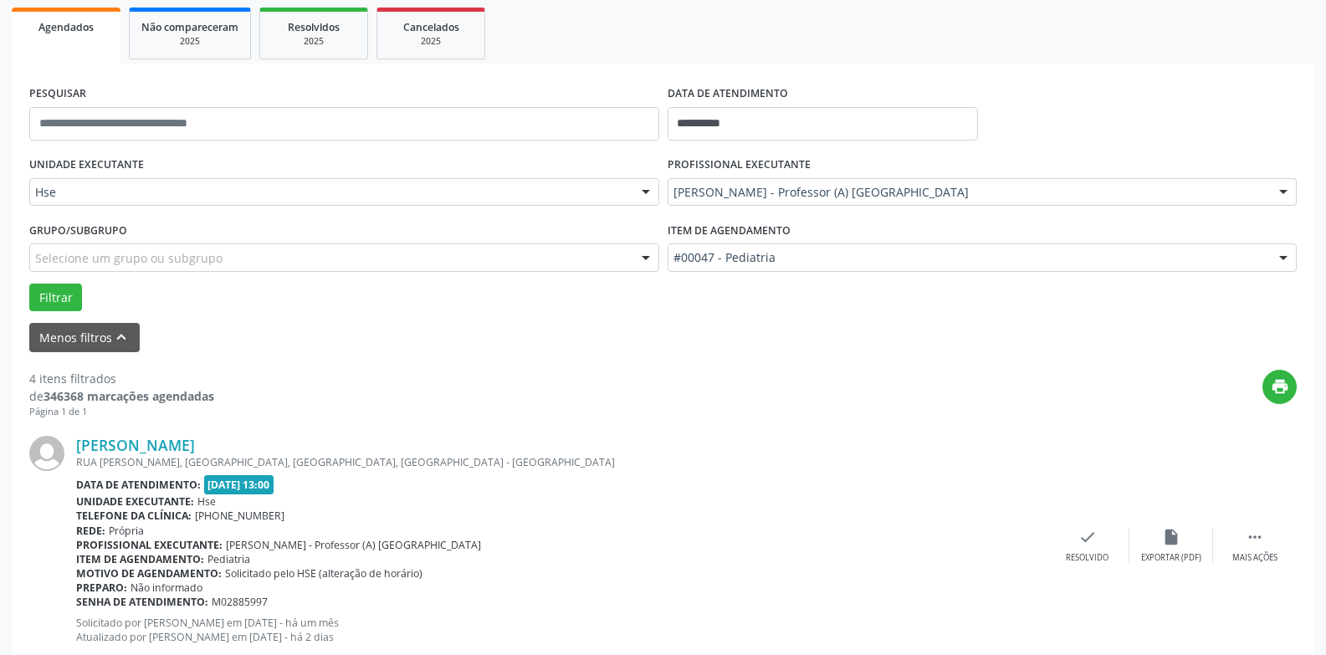
click at [921, 289] on div "Filtrar" at bounding box center [663, 298] width 1276 height 28
click at [918, 273] on div "Item de agendamento #00047 - Pediatria #0000 - Alergologia #0001 - Angiologia #…" at bounding box center [982, 249] width 638 height 65
